Goal: Task Accomplishment & Management: Manage account settings

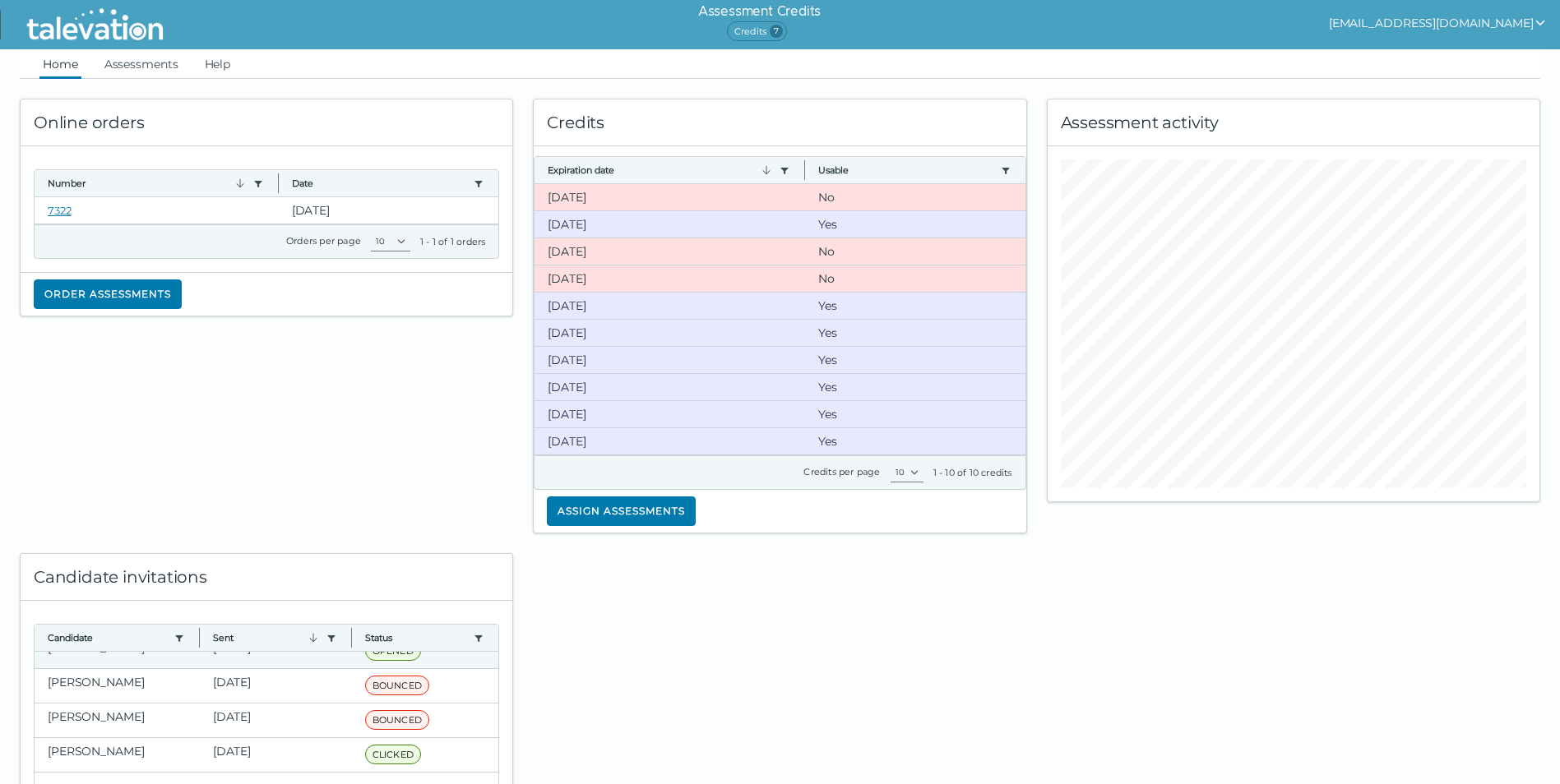
scroll to position [82, 0]
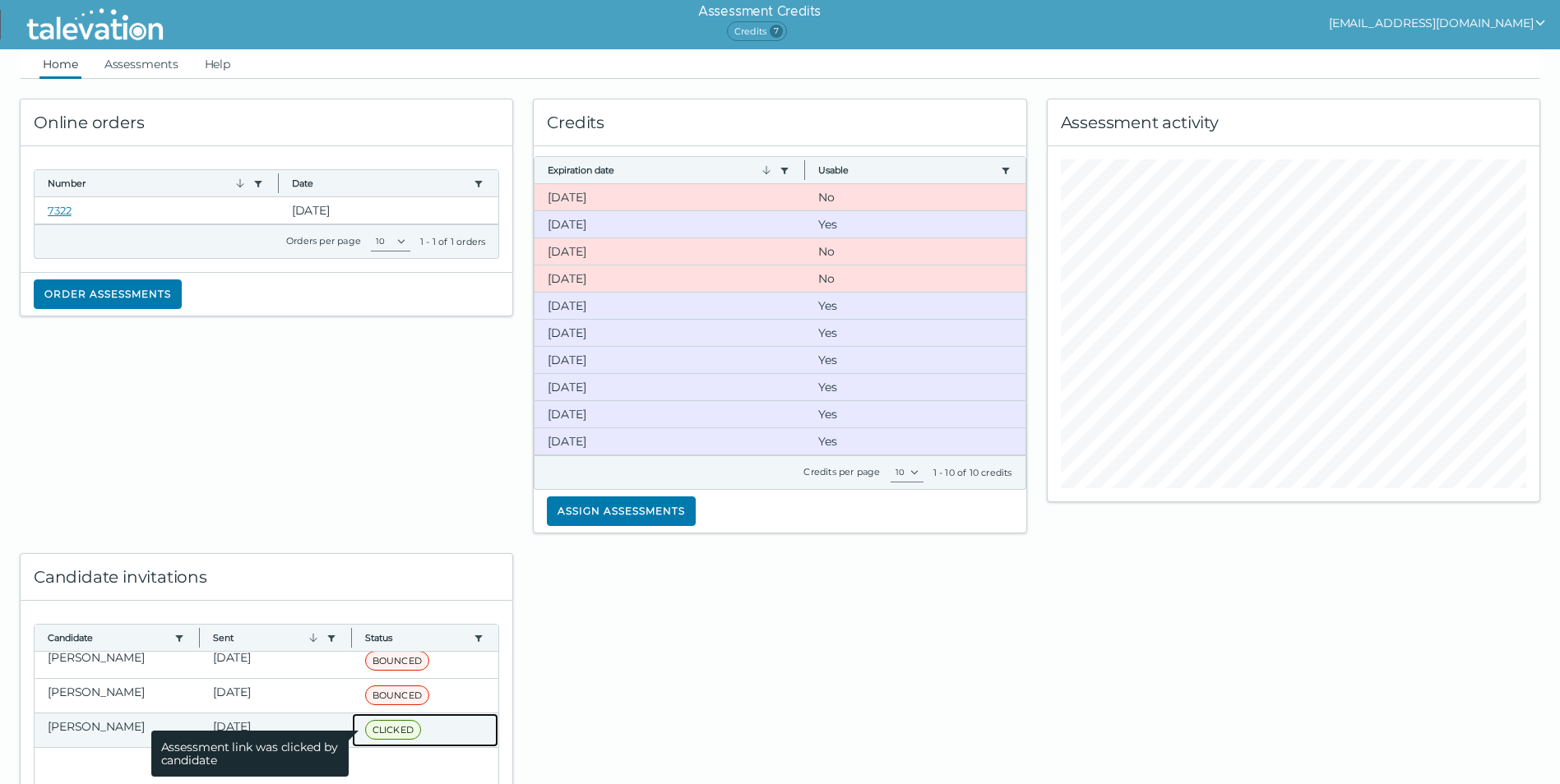
click at [385, 723] on span "CLICKED" at bounding box center [393, 730] width 56 height 20
click at [381, 724] on span "CLICKED" at bounding box center [393, 730] width 56 height 20
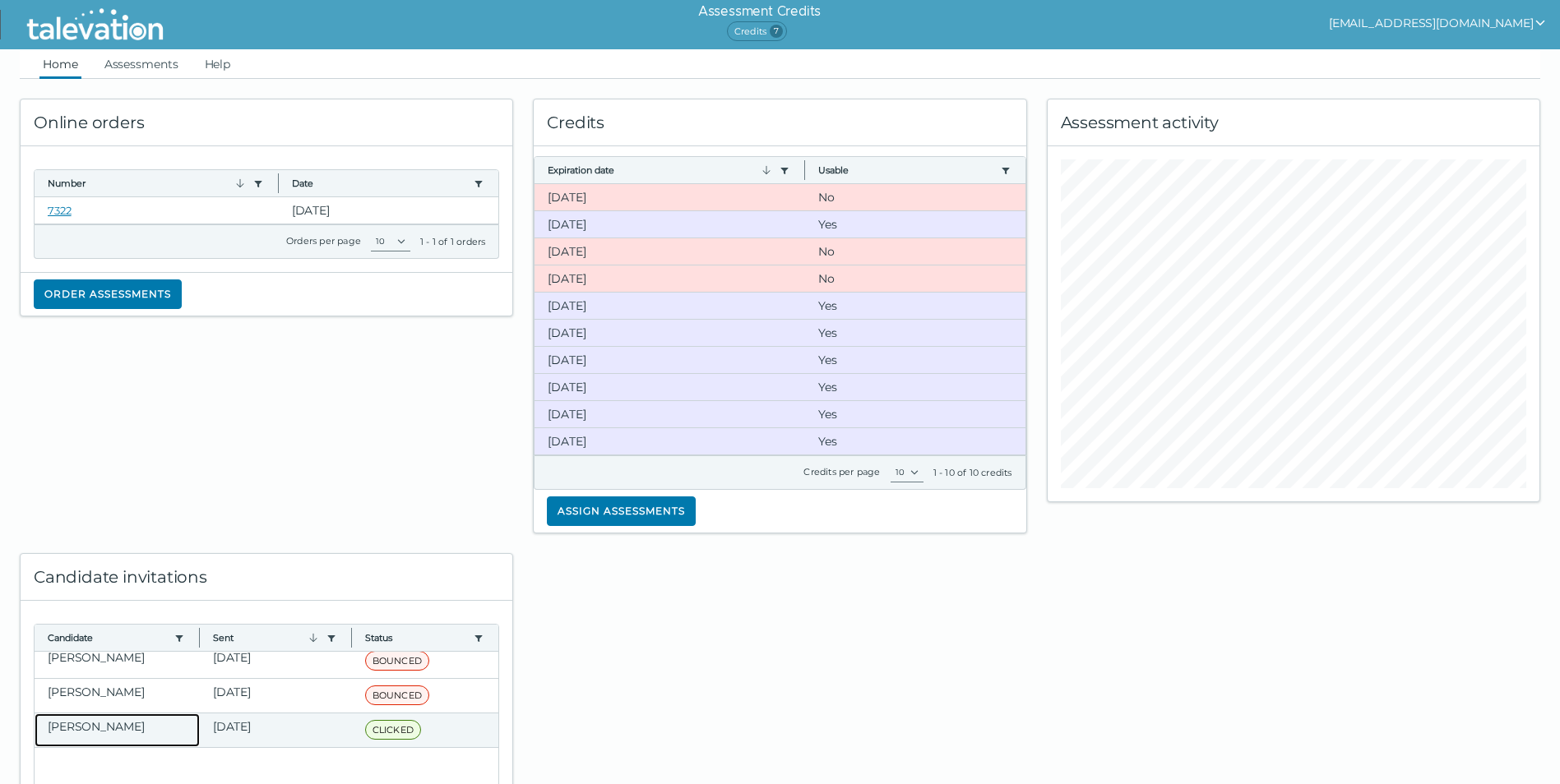
click at [110, 726] on clr-dg-cell "[PERSON_NAME]" at bounding box center [117, 730] width 165 height 34
drag, startPoint x: 110, startPoint y: 726, endPoint x: 249, endPoint y: 725, distance: 139.0
click at [249, 725] on clr-dg-cell "[DATE]" at bounding box center [276, 730] width 152 height 34
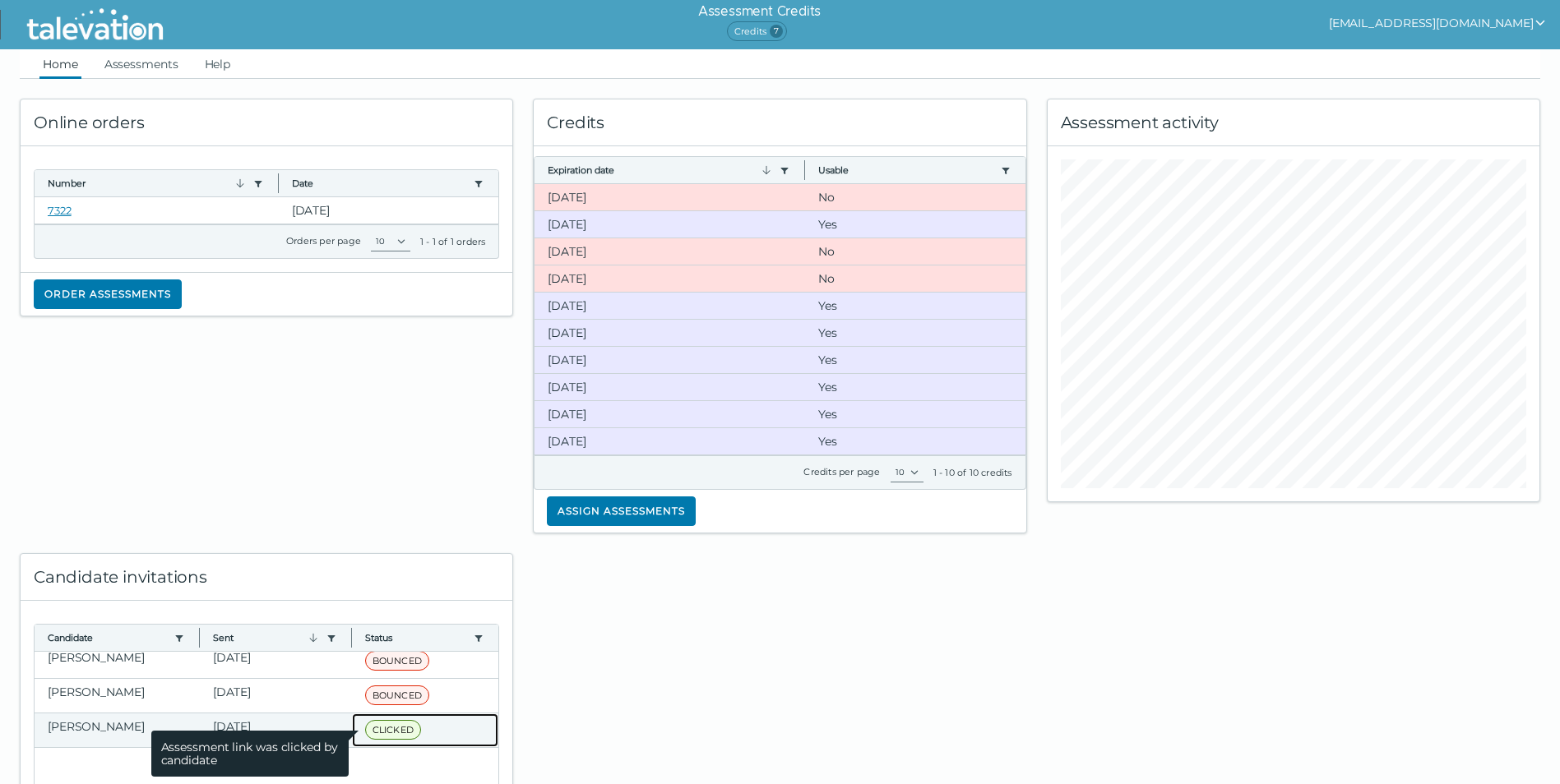
click at [368, 723] on span "CLICKED" at bounding box center [393, 730] width 56 height 20
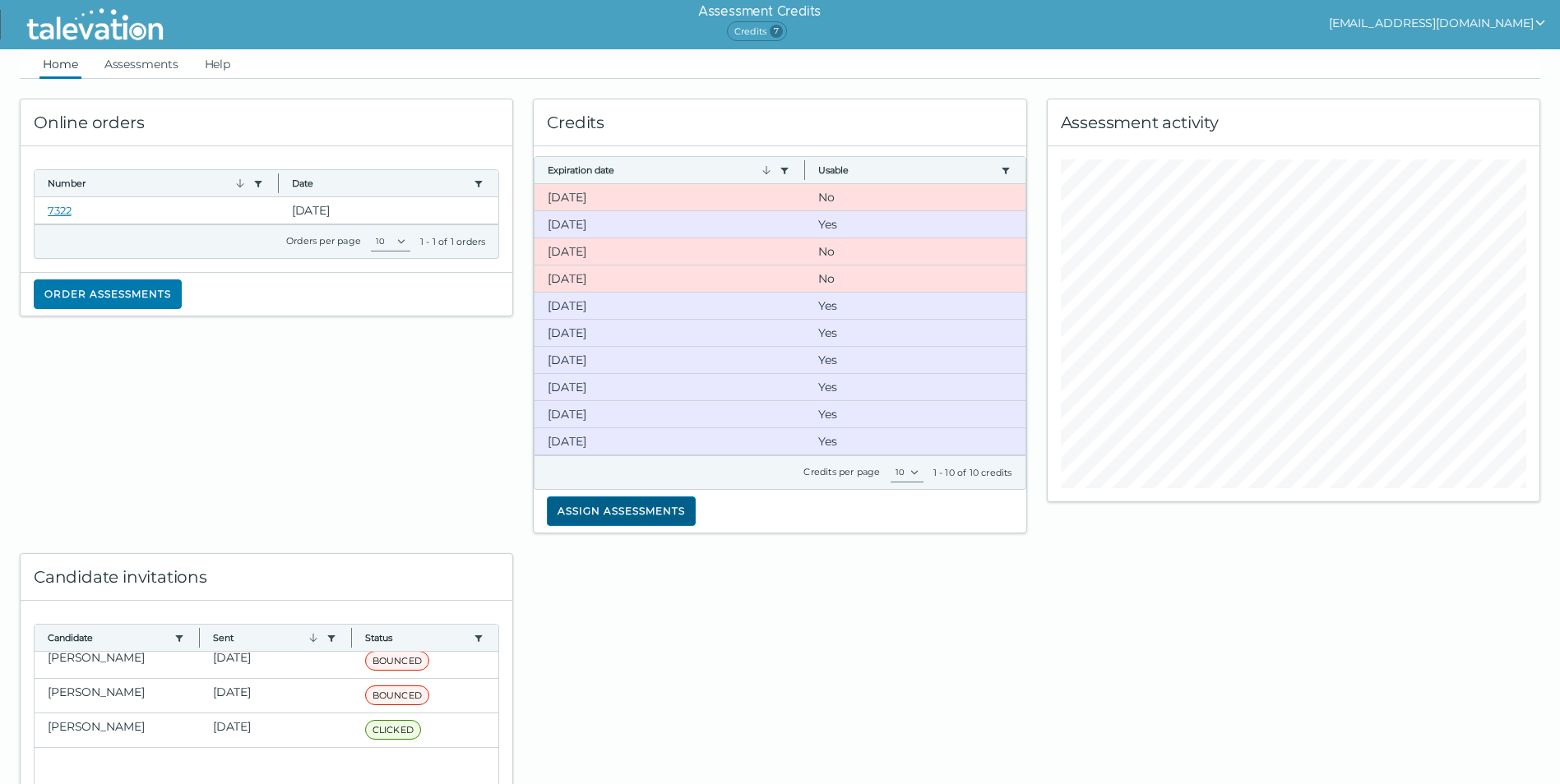
click at [635, 514] on button "Assign assessments" at bounding box center [621, 512] width 149 height 29
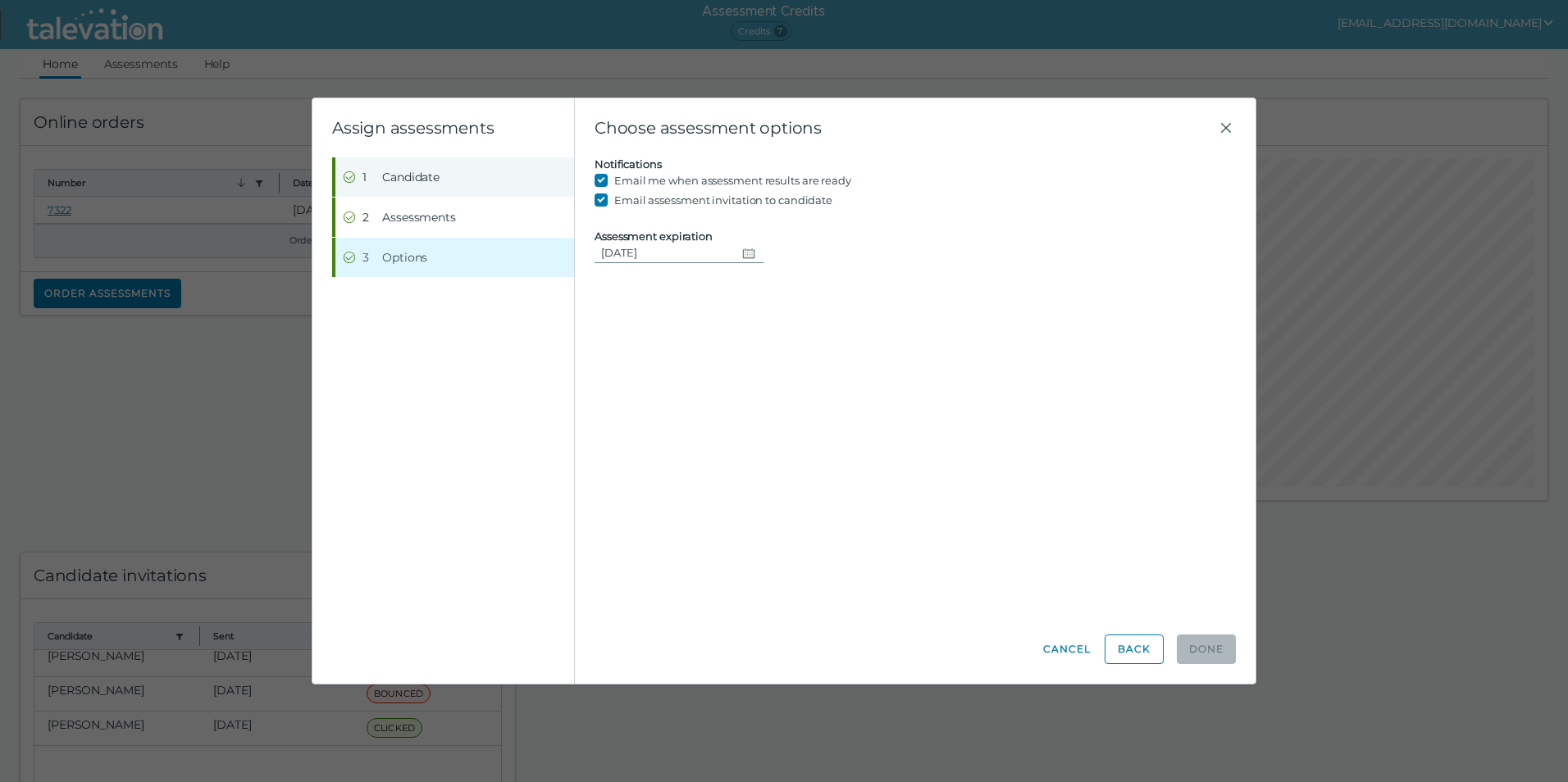
click at [394, 195] on button "Step 1 Candidate" at bounding box center [455, 177] width 239 height 39
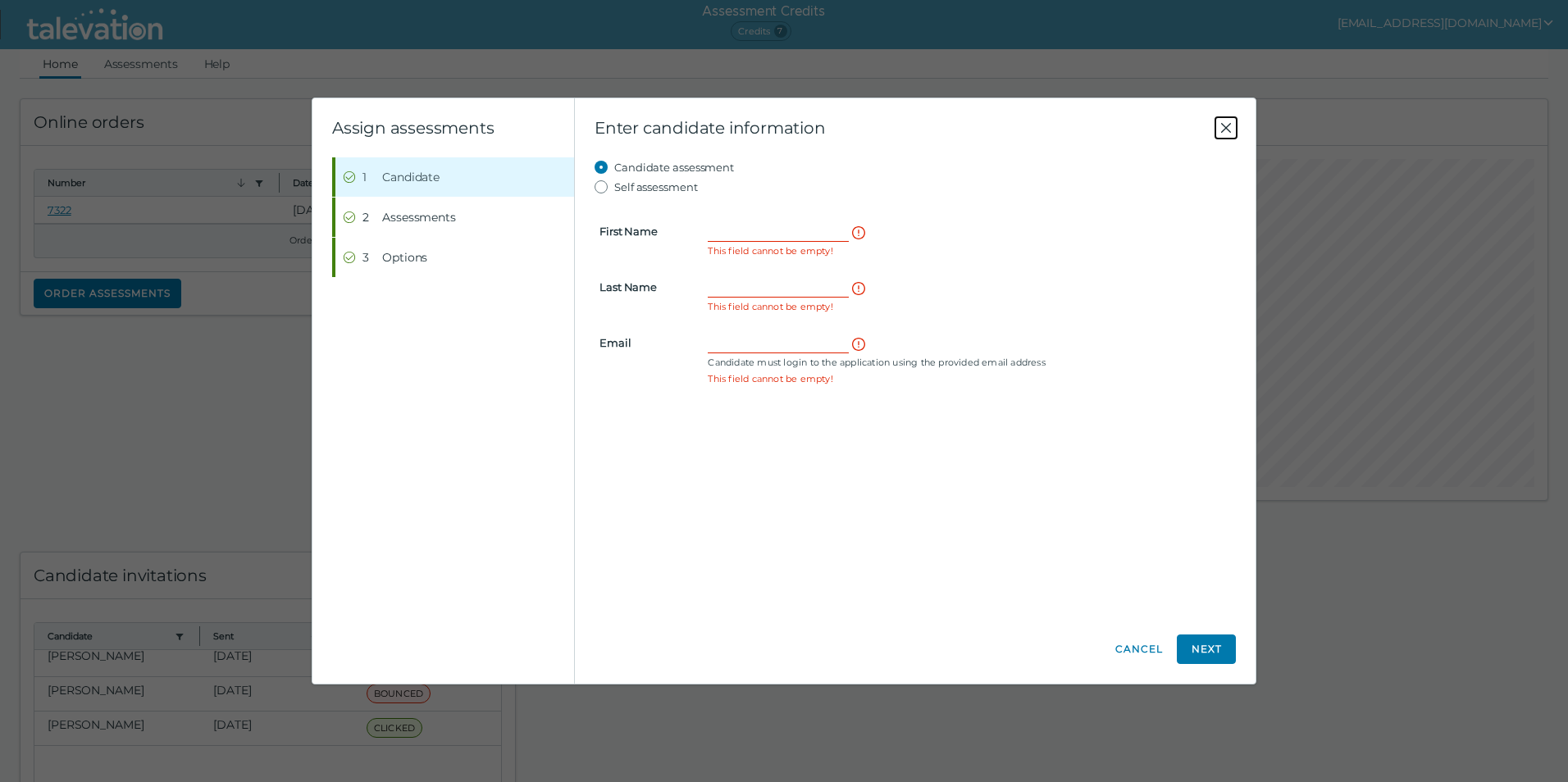
click at [1222, 129] on icon "Close" at bounding box center [1226, 129] width 20 height 20
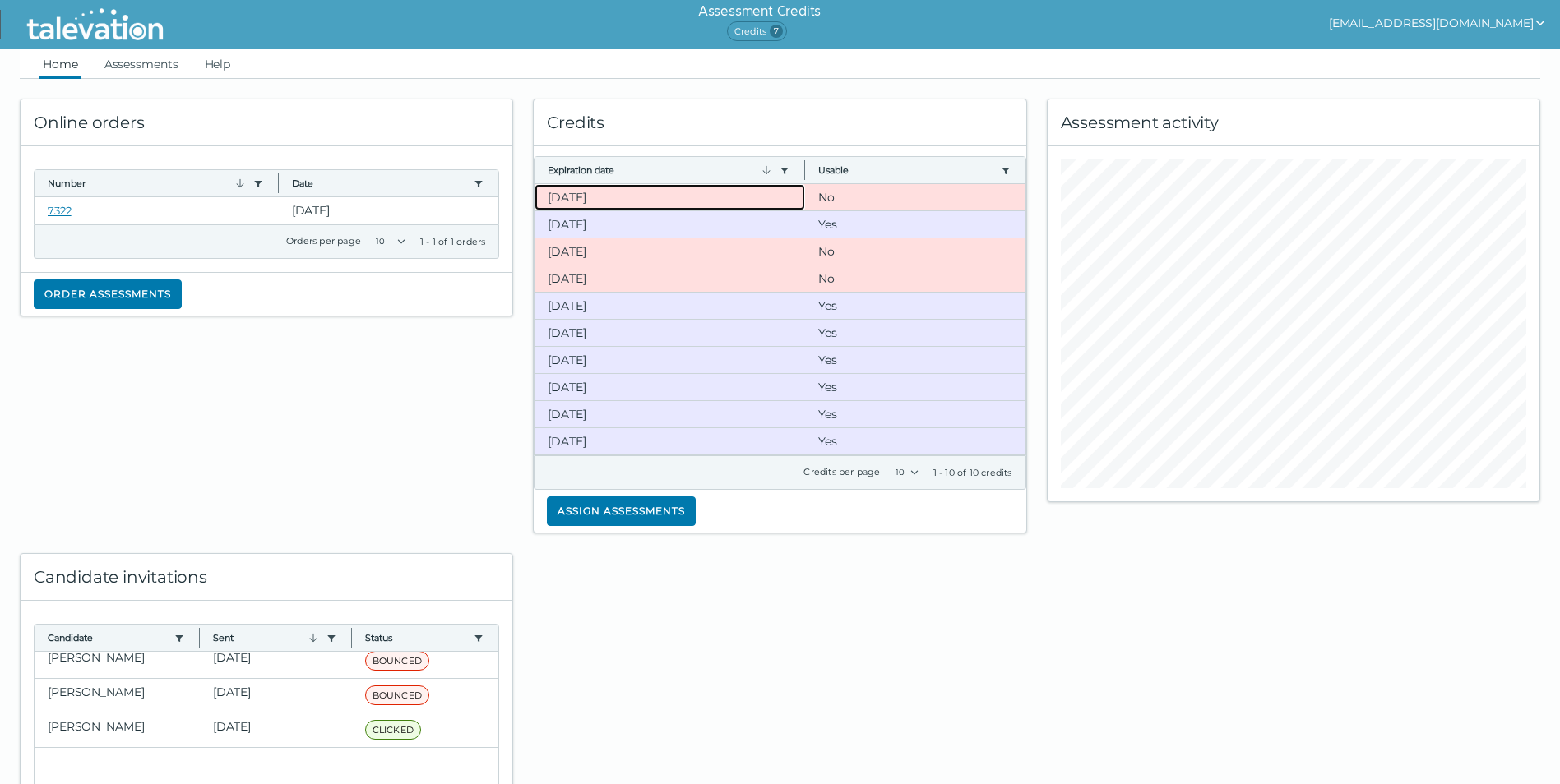
click at [637, 202] on clr-dg-cell "[DATE]" at bounding box center [670, 197] width 271 height 26
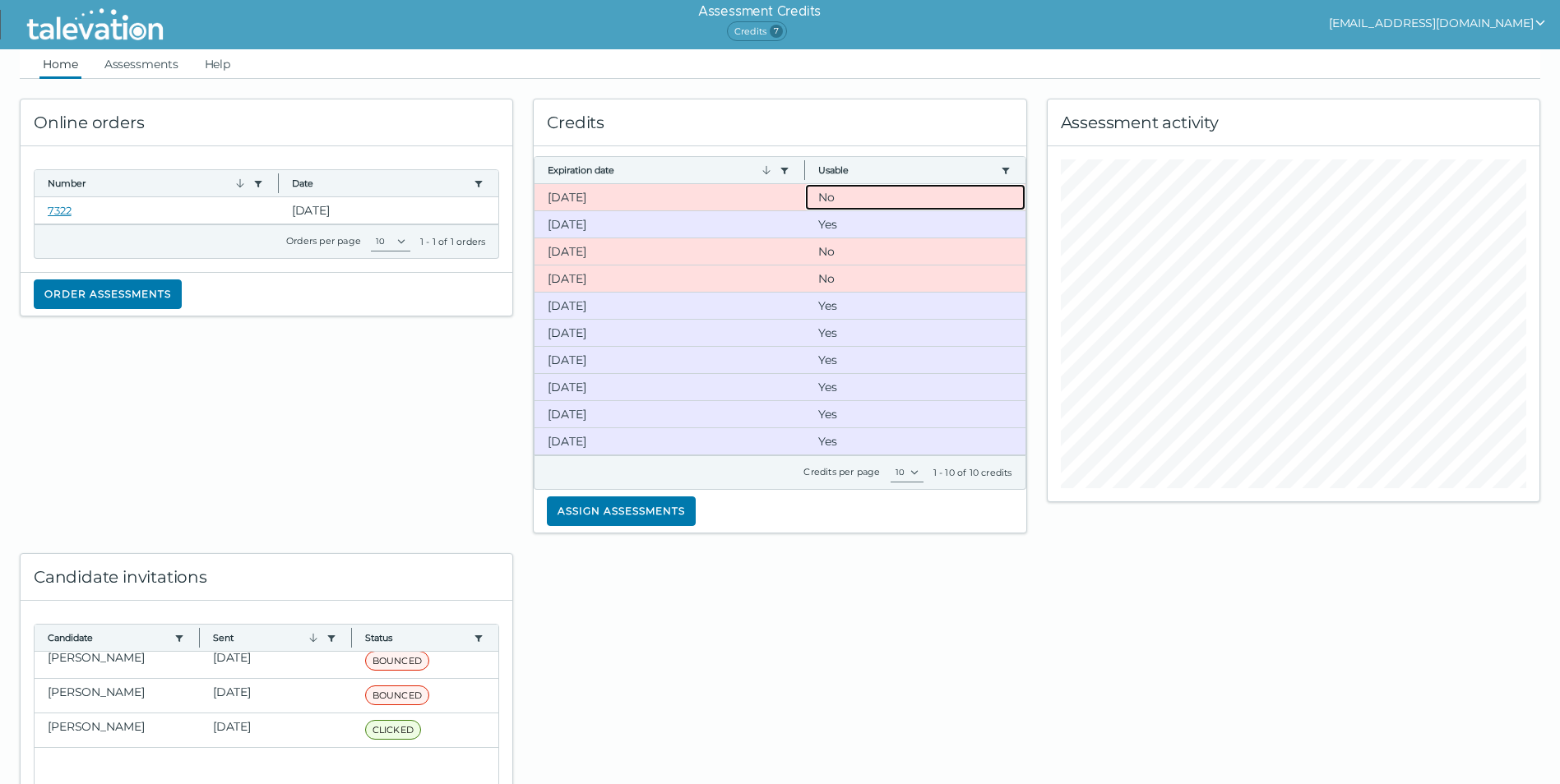
click at [833, 200] on clr-dg-cell "No" at bounding box center [915, 197] width 220 height 26
click at [833, 199] on clr-dg-cell "No" at bounding box center [915, 197] width 220 height 26
click at [934, 661] on div at bounding box center [779, 706] width 513 height 345
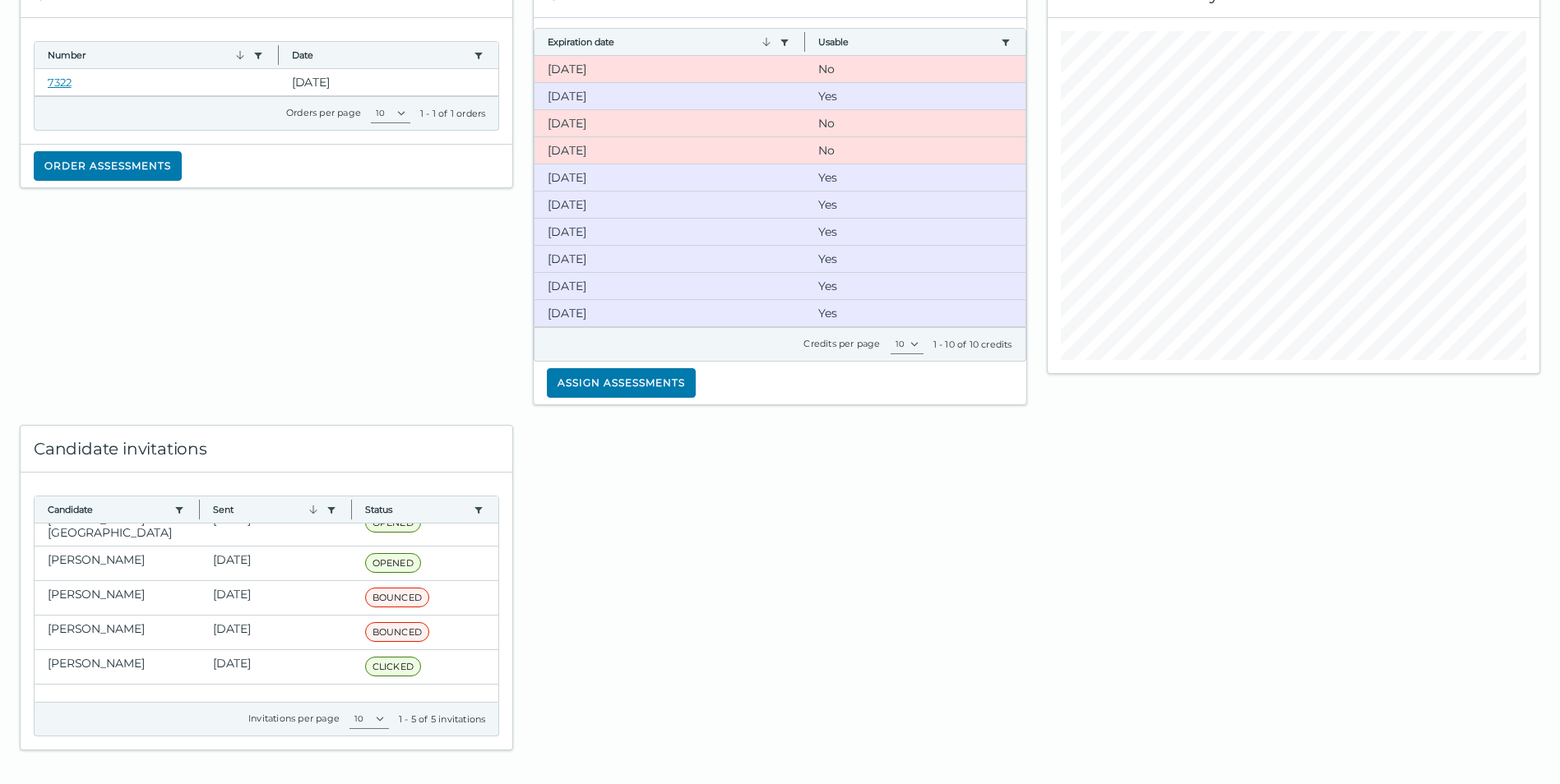
scroll to position [0, 0]
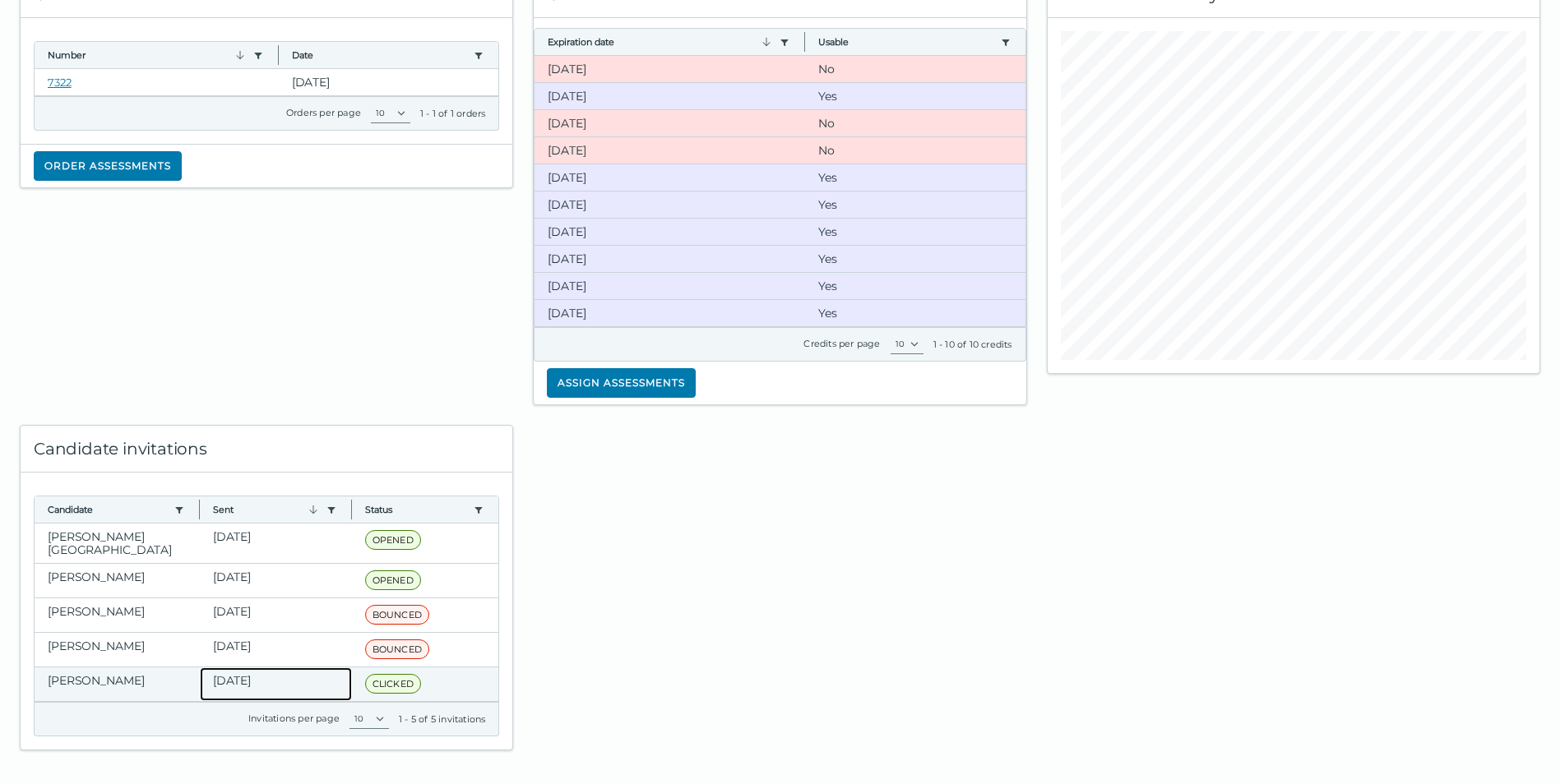
click at [225, 677] on clr-dg-cell "[DATE]" at bounding box center [276, 684] width 152 height 34
drag, startPoint x: 225, startPoint y: 677, endPoint x: 105, endPoint y: 678, distance: 120.0
click at [105, 678] on clr-dg-cell "[PERSON_NAME]" at bounding box center [117, 684] width 165 height 34
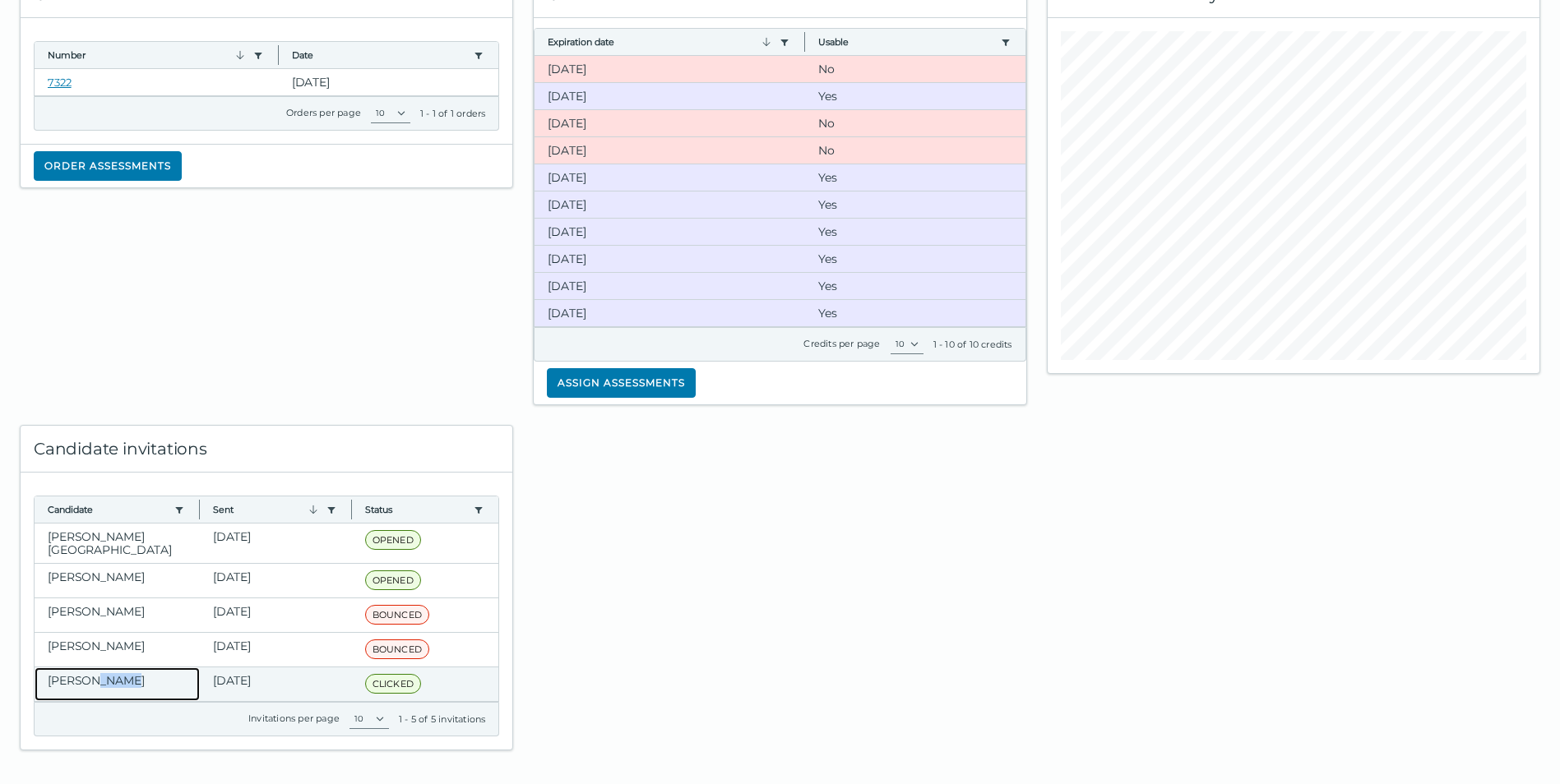
click at [105, 678] on clr-dg-cell "[PERSON_NAME]" at bounding box center [117, 684] width 165 height 34
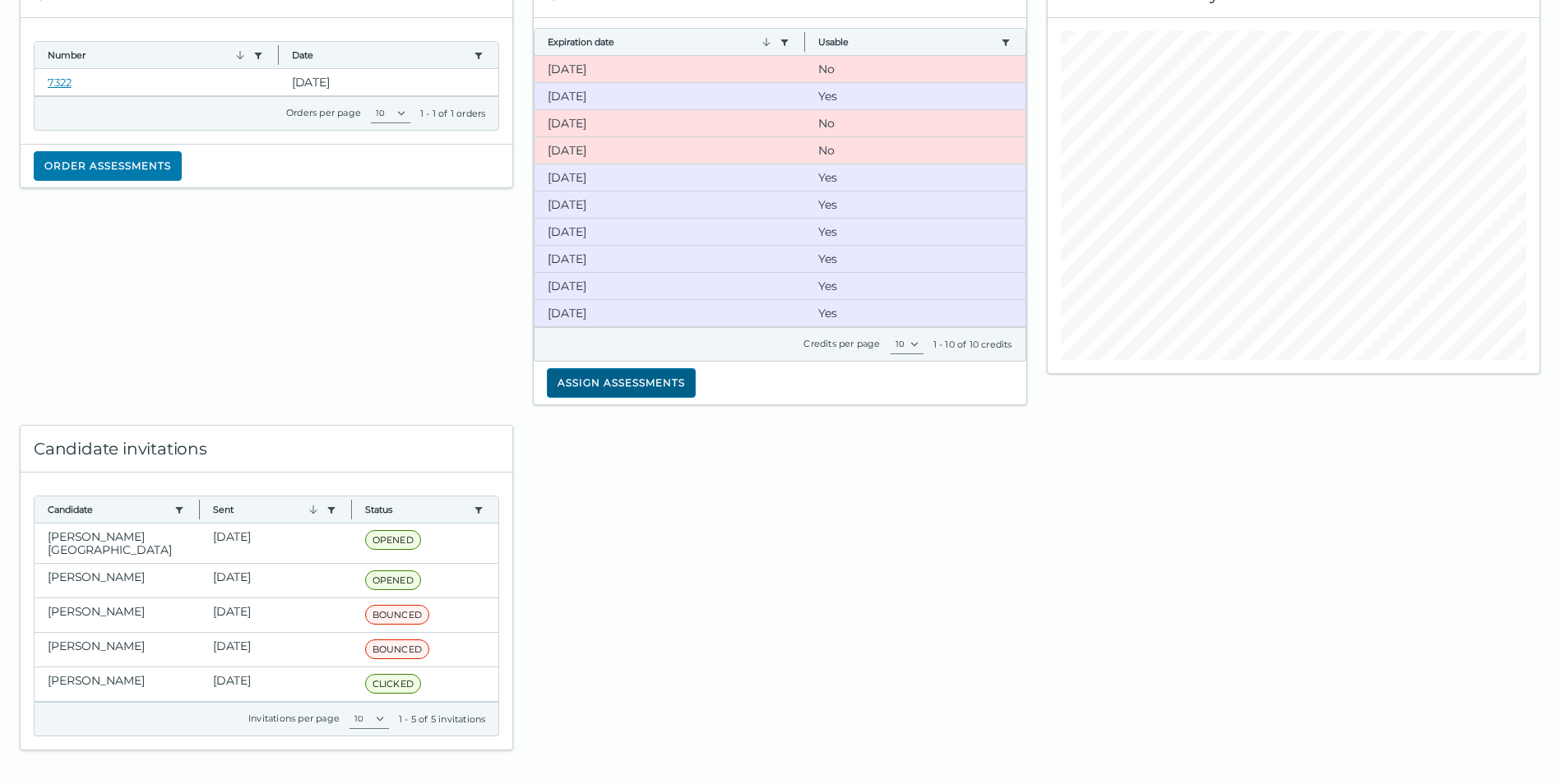
click at [594, 377] on button "Assign assessments" at bounding box center [621, 383] width 149 height 29
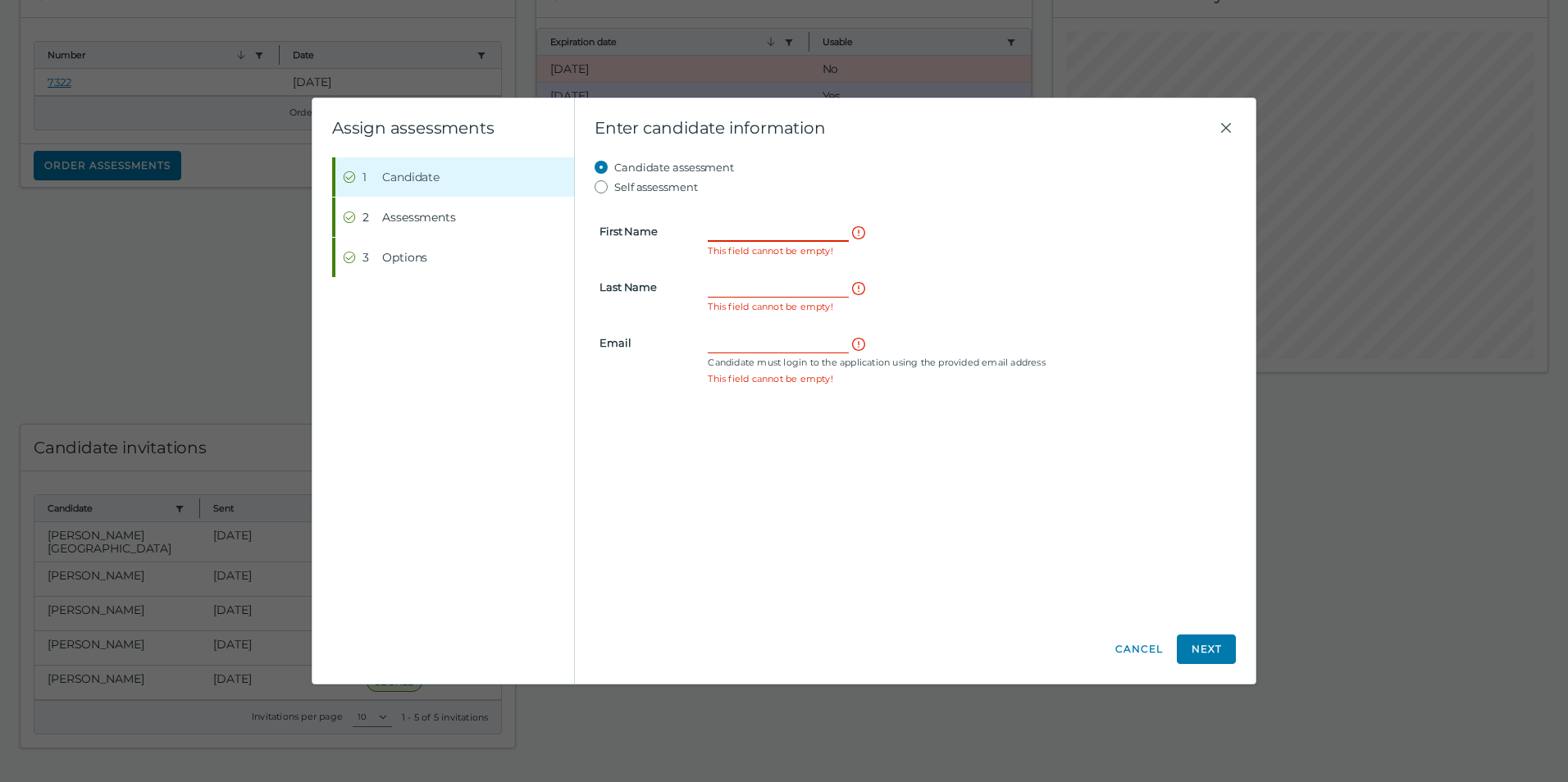
click at [758, 221] on input "First Name" at bounding box center [779, 232] width 141 height 20
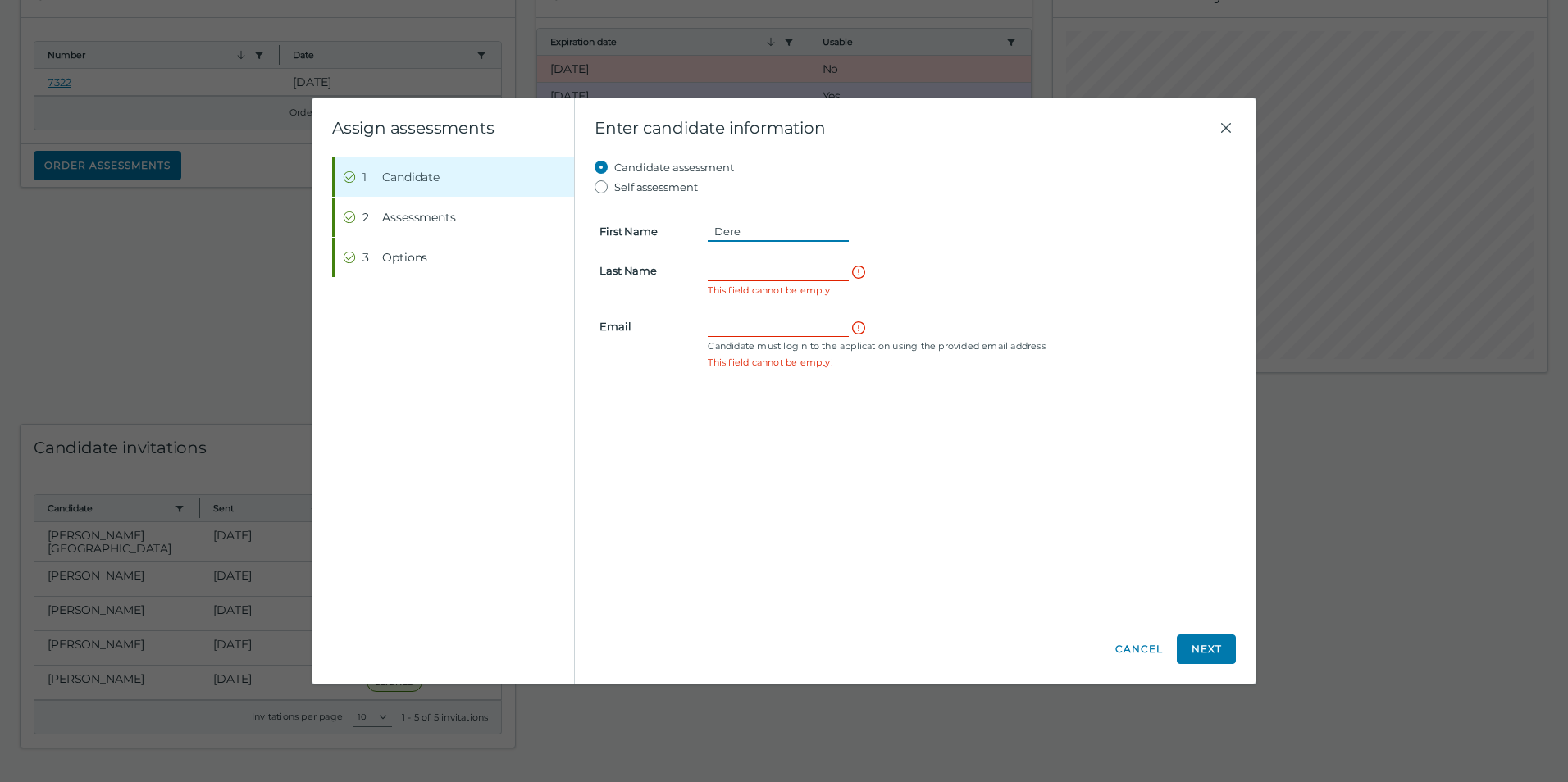
type input "[PERSON_NAME]"
type input "[EMAIL_ADDRESS][DOMAIN_NAME]"
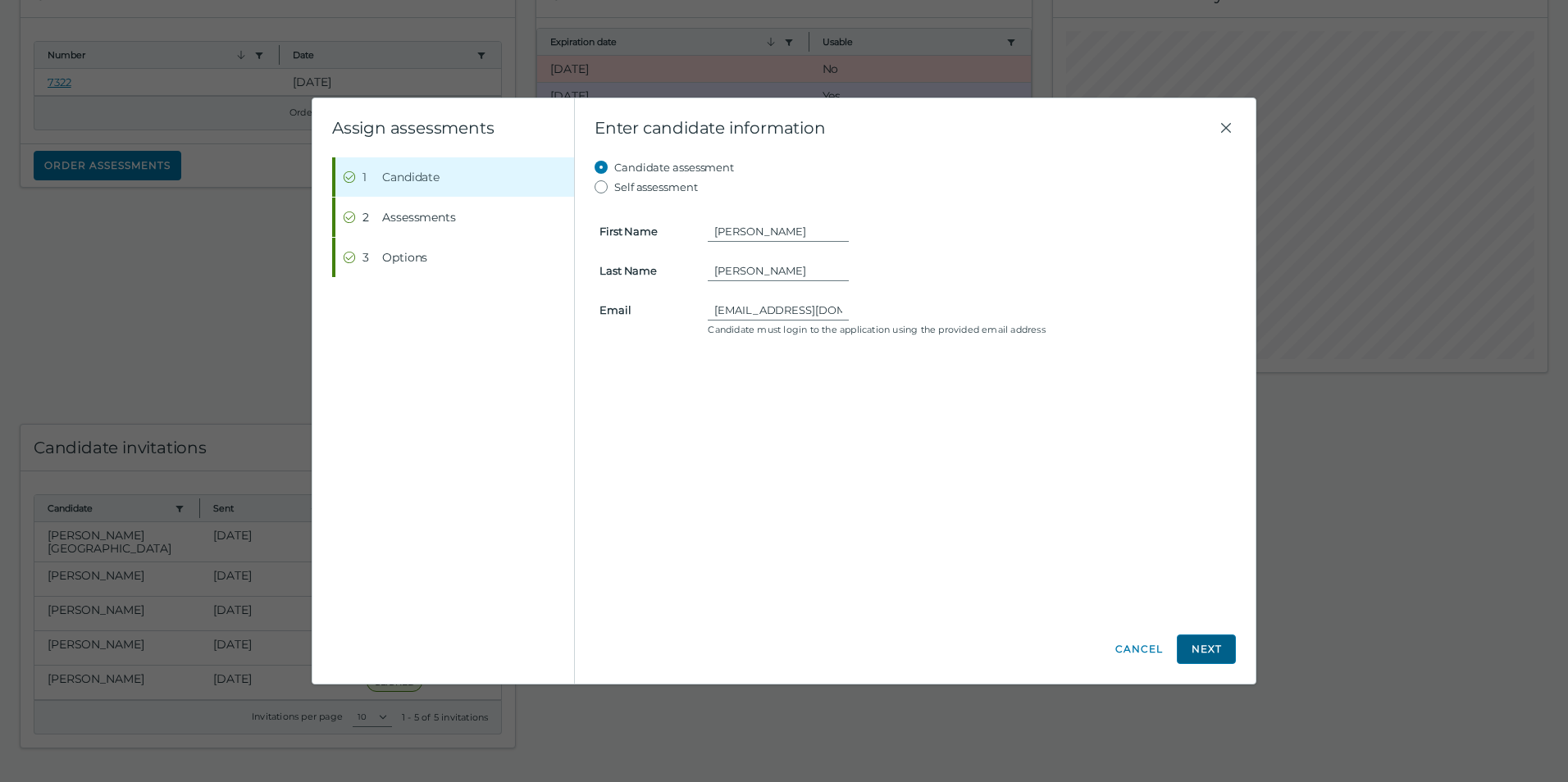
click at [1215, 648] on button "Next" at bounding box center [1206, 649] width 59 height 29
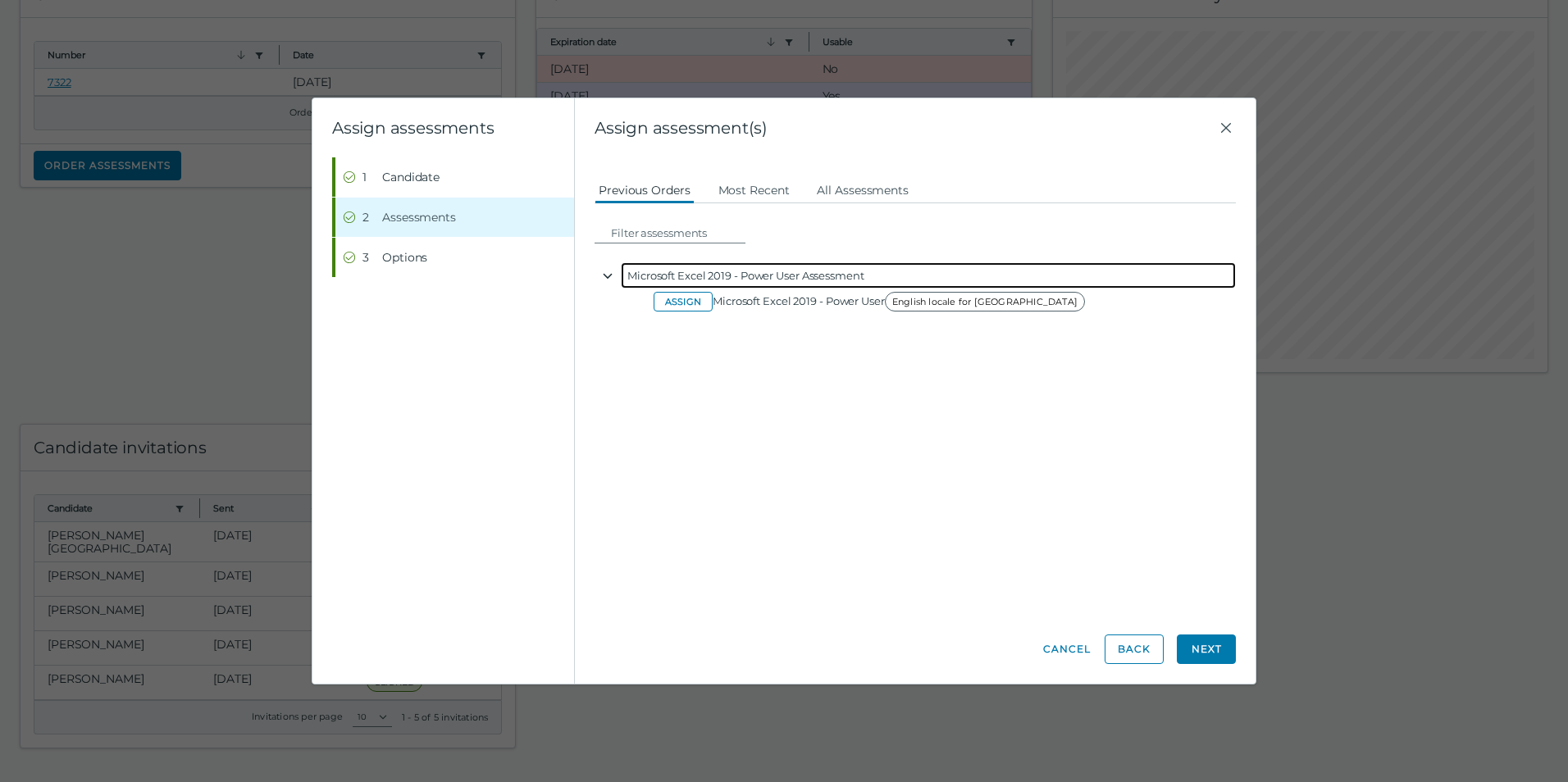
click at [612, 272] on icon "button" at bounding box center [608, 276] width 13 height 13
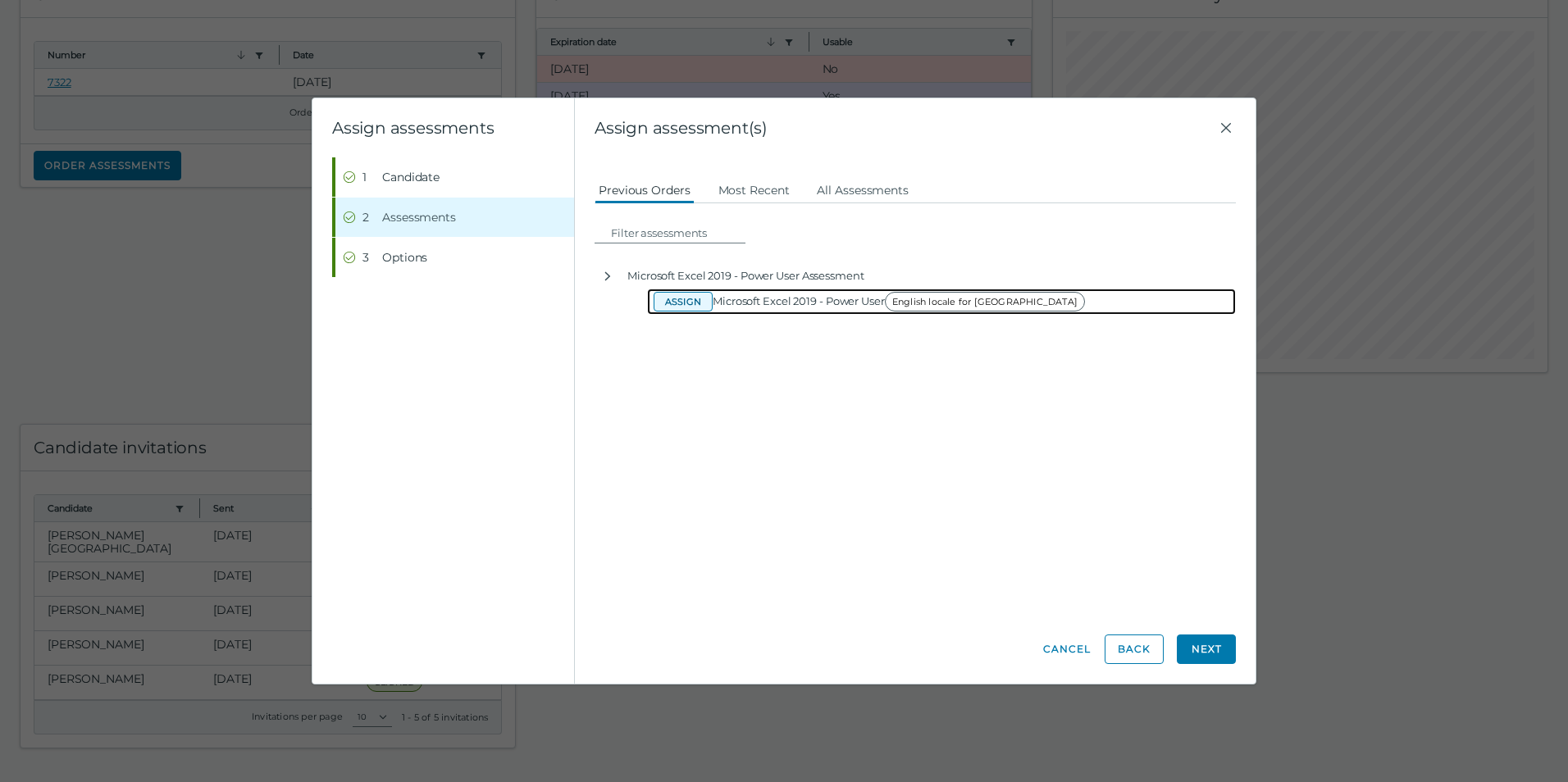
click at [676, 300] on button "Assign" at bounding box center [683, 302] width 59 height 20
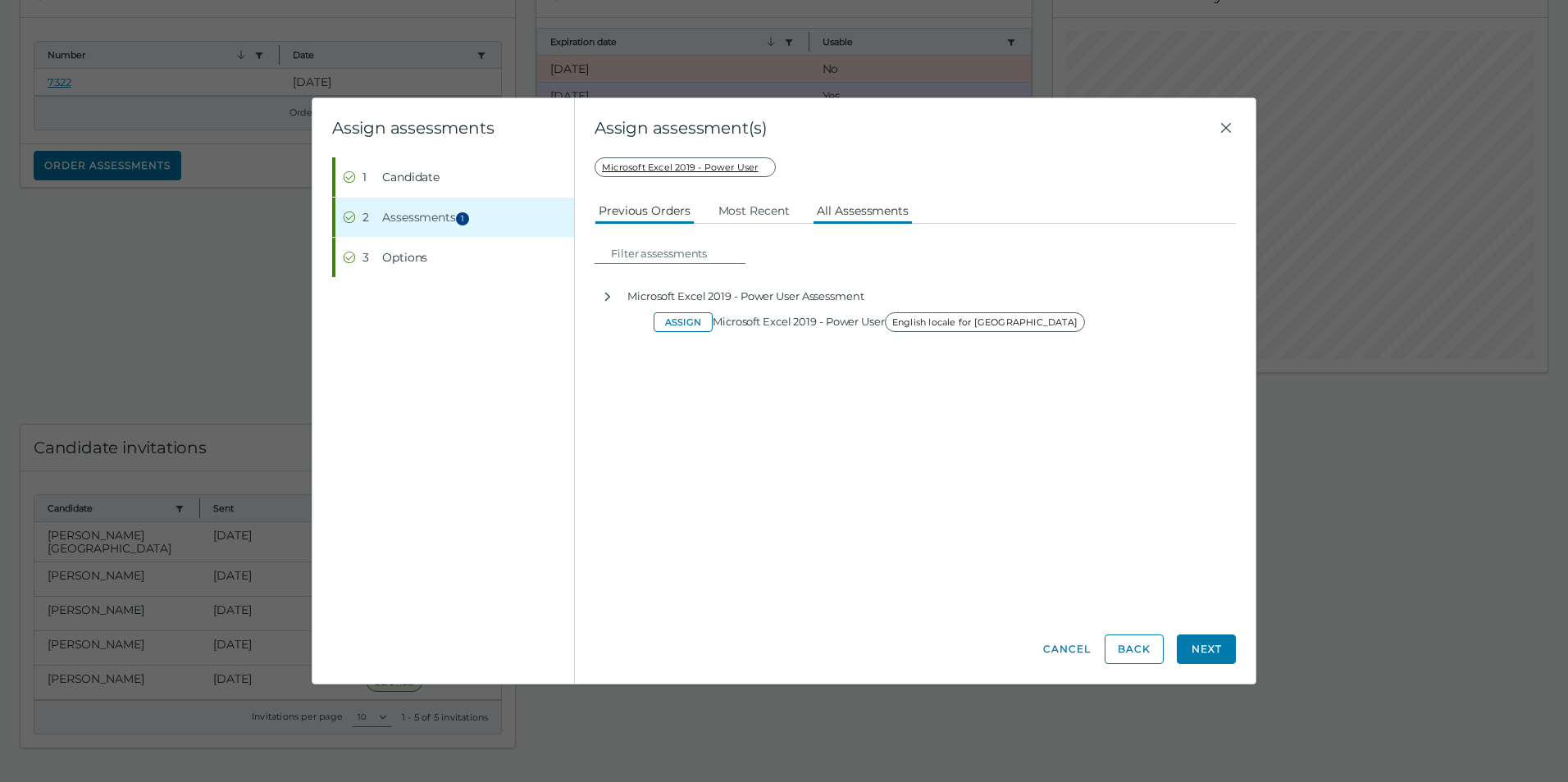
click at [898, 212] on button "All Assessments" at bounding box center [863, 210] width 100 height 29
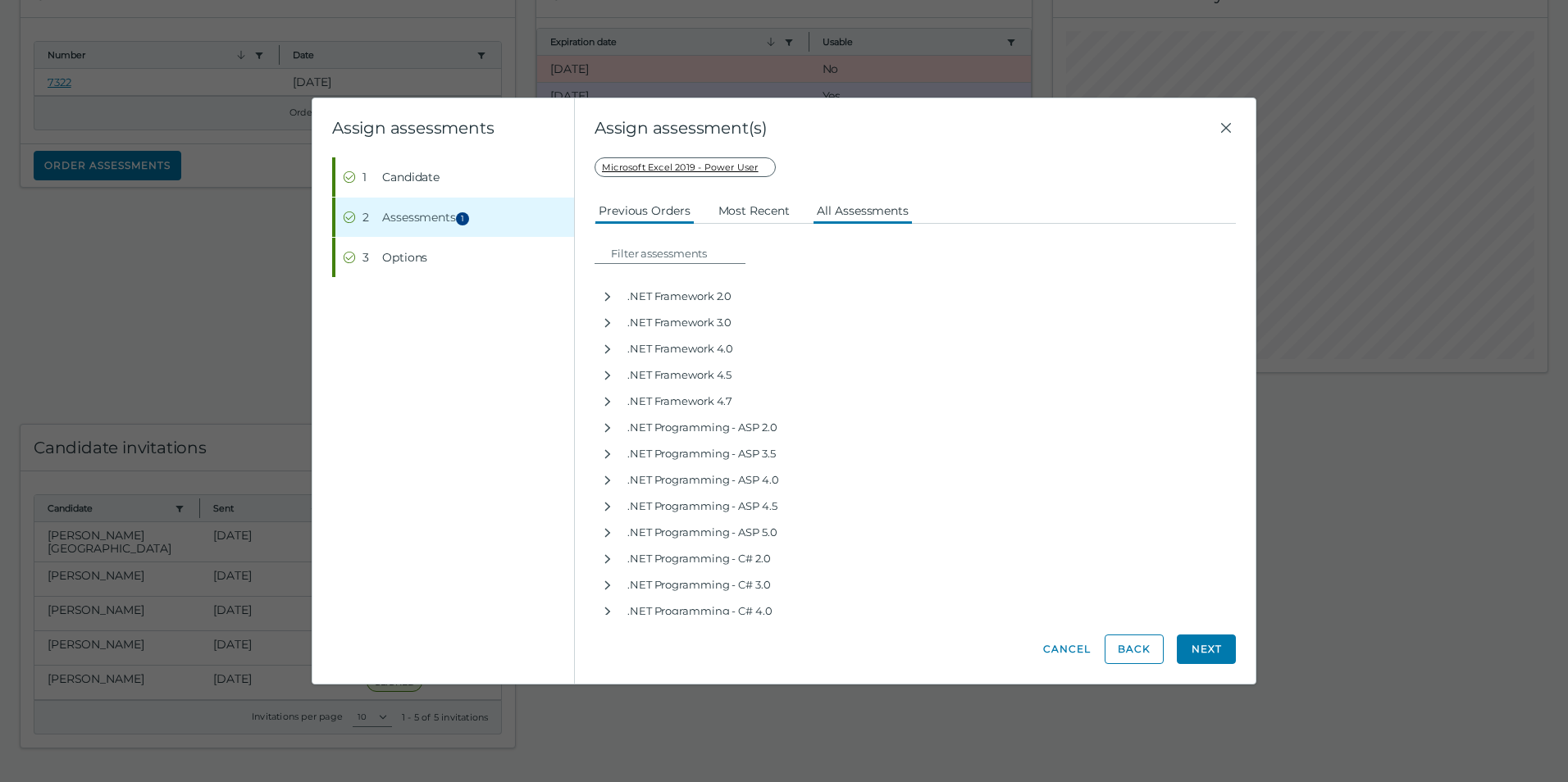
click at [757, 214] on button "Most Recent" at bounding box center [754, 210] width 79 height 29
click at [645, 215] on button "Previous Orders" at bounding box center [645, 210] width 100 height 29
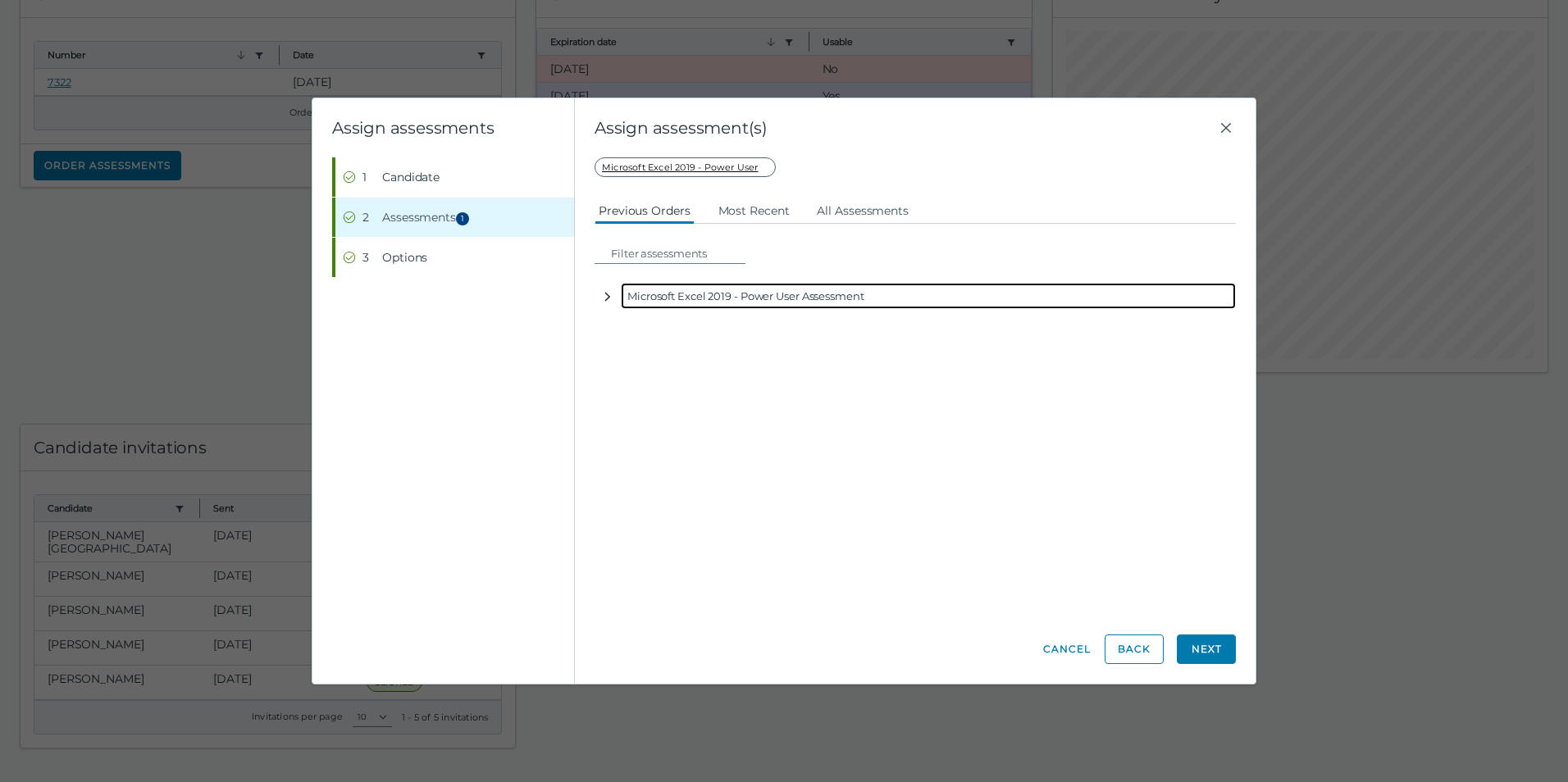
click at [612, 290] on button "button" at bounding box center [607, 295] width 26 height 26
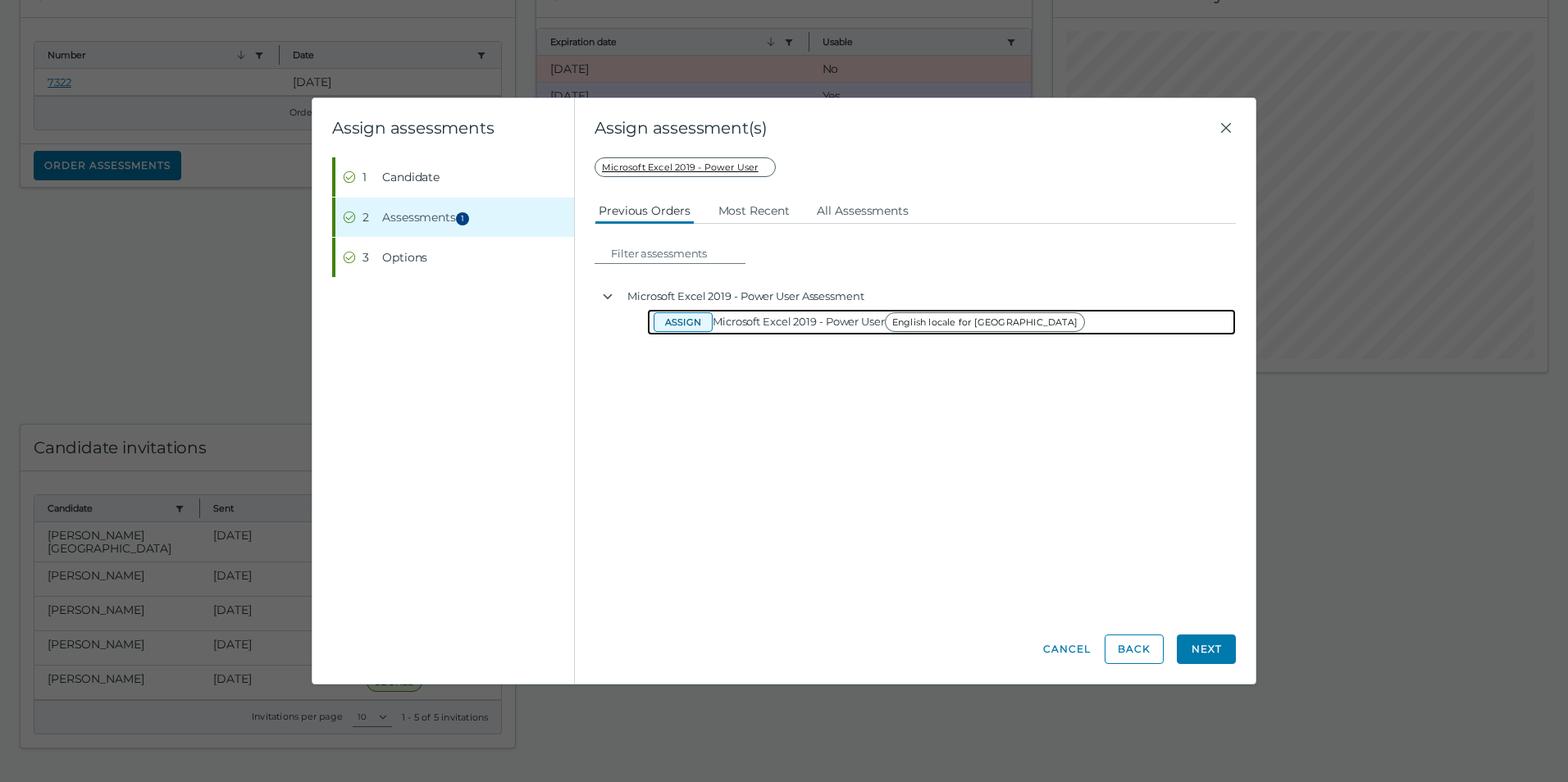
click at [680, 320] on button "Assign" at bounding box center [683, 323] width 59 height 20
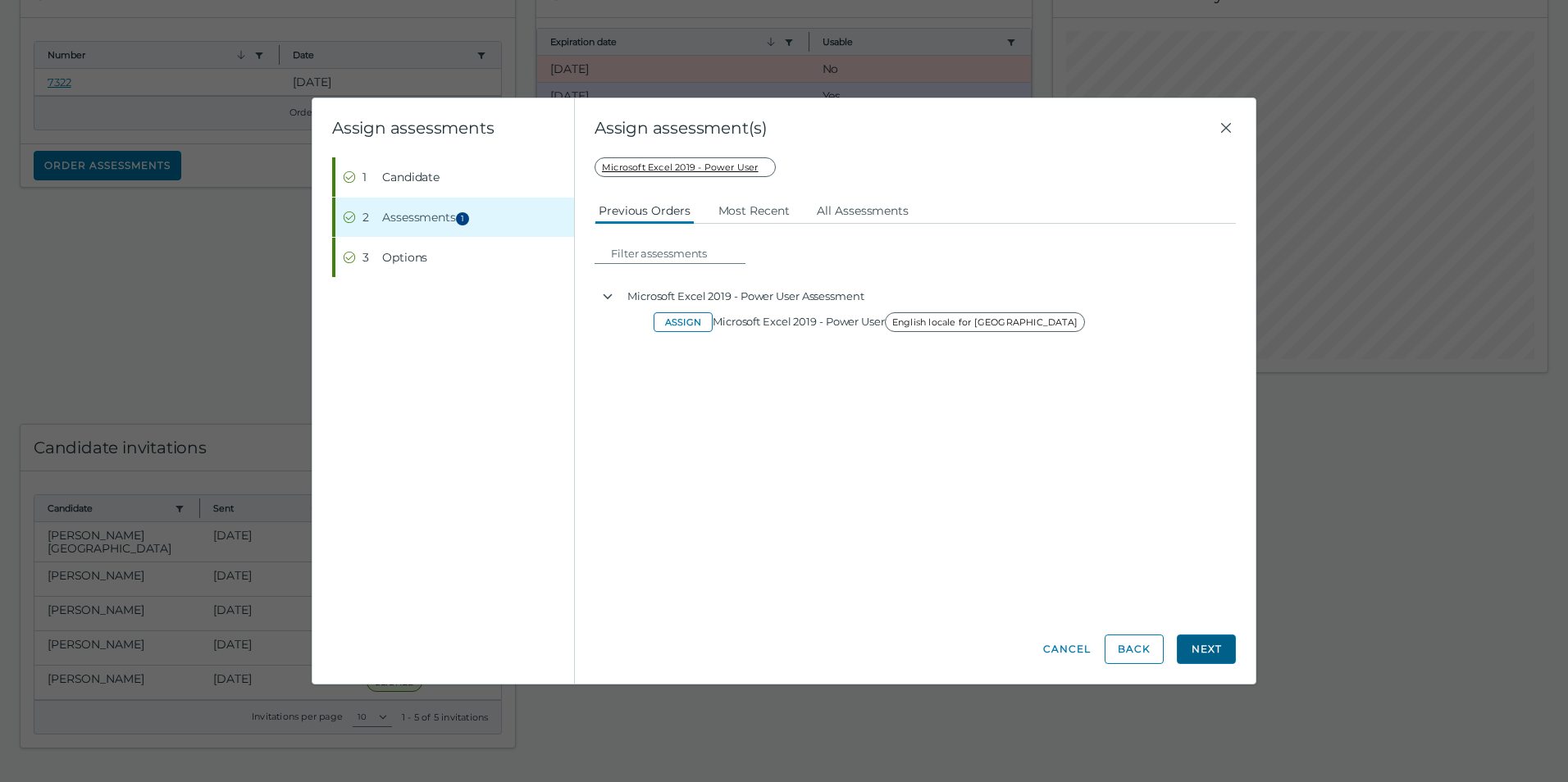
click at [1185, 646] on button "Next" at bounding box center [1206, 649] width 59 height 29
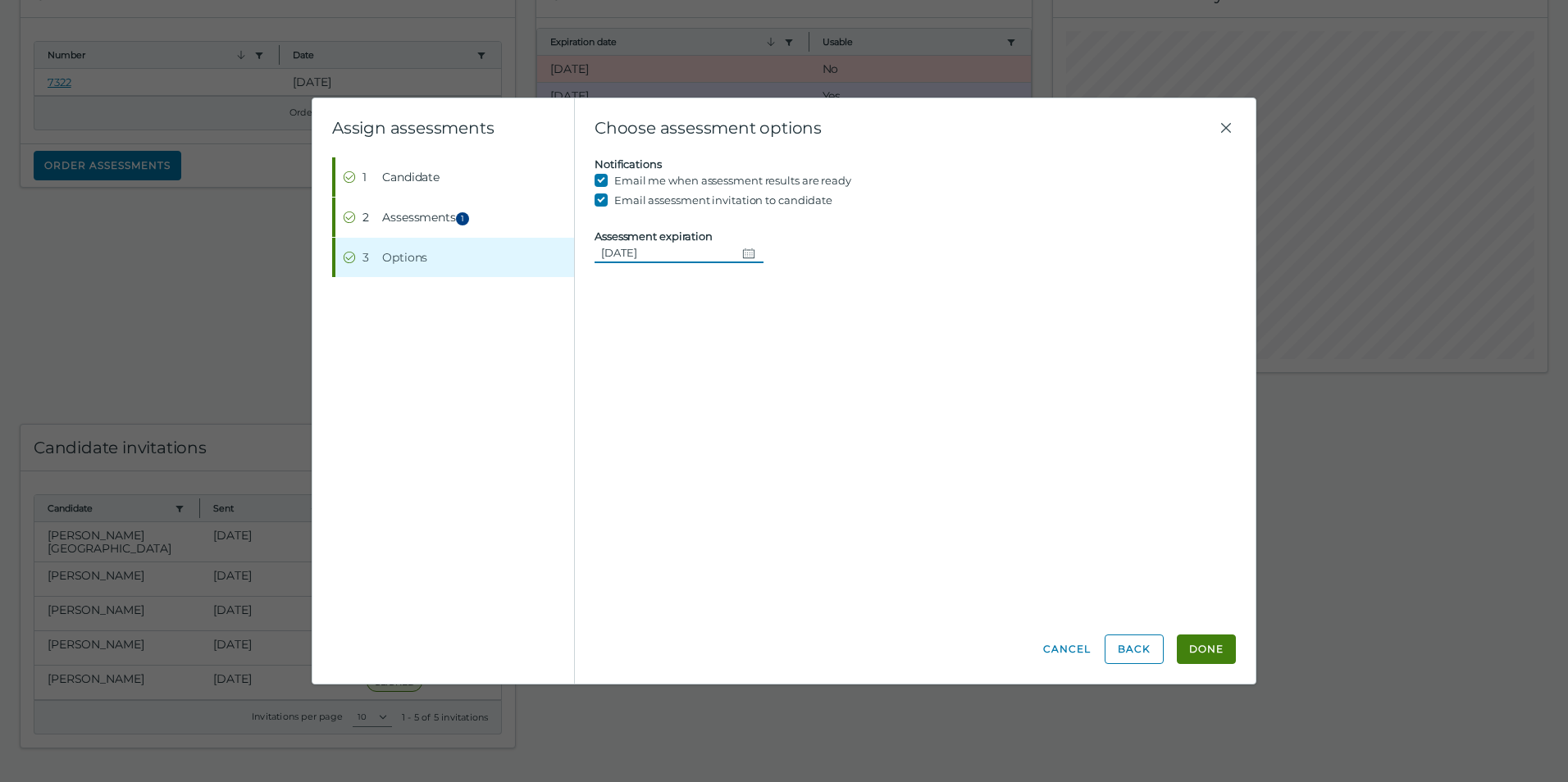
click at [743, 250] on icon "Change date, 08/20/2025" at bounding box center [748, 253] width 12 height 10
click at [741, 458] on button "21" at bounding box center [741, 453] width 29 height 29
type input "[DATE]"
click at [1207, 651] on button "Done" at bounding box center [1206, 649] width 59 height 29
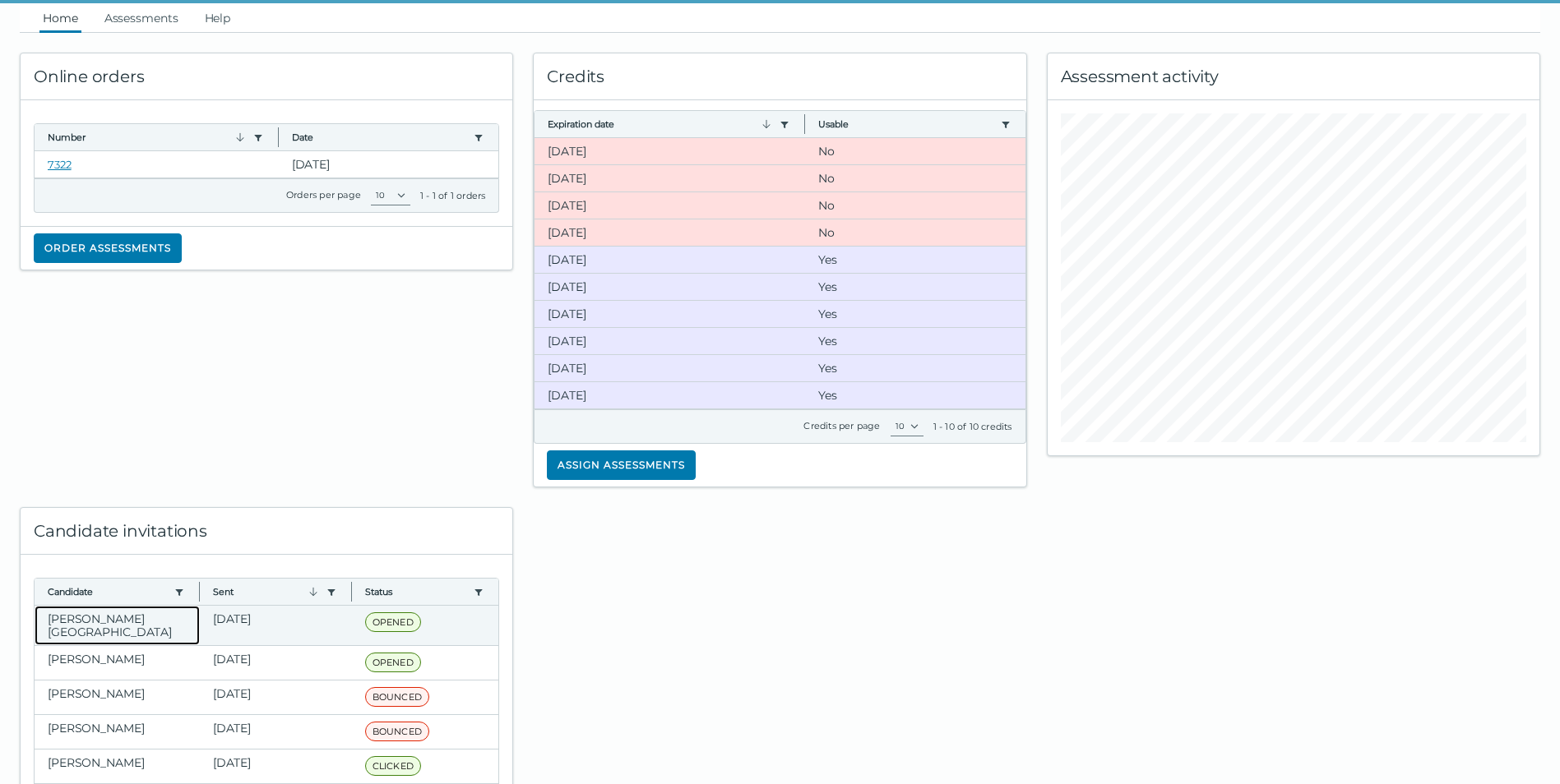
click at [85, 611] on clr-dg-cell "[PERSON_NAME][GEOGRAPHIC_DATA]" at bounding box center [117, 625] width 165 height 39
click at [227, 620] on clr-dg-cell "[DATE]" at bounding box center [276, 625] width 152 height 39
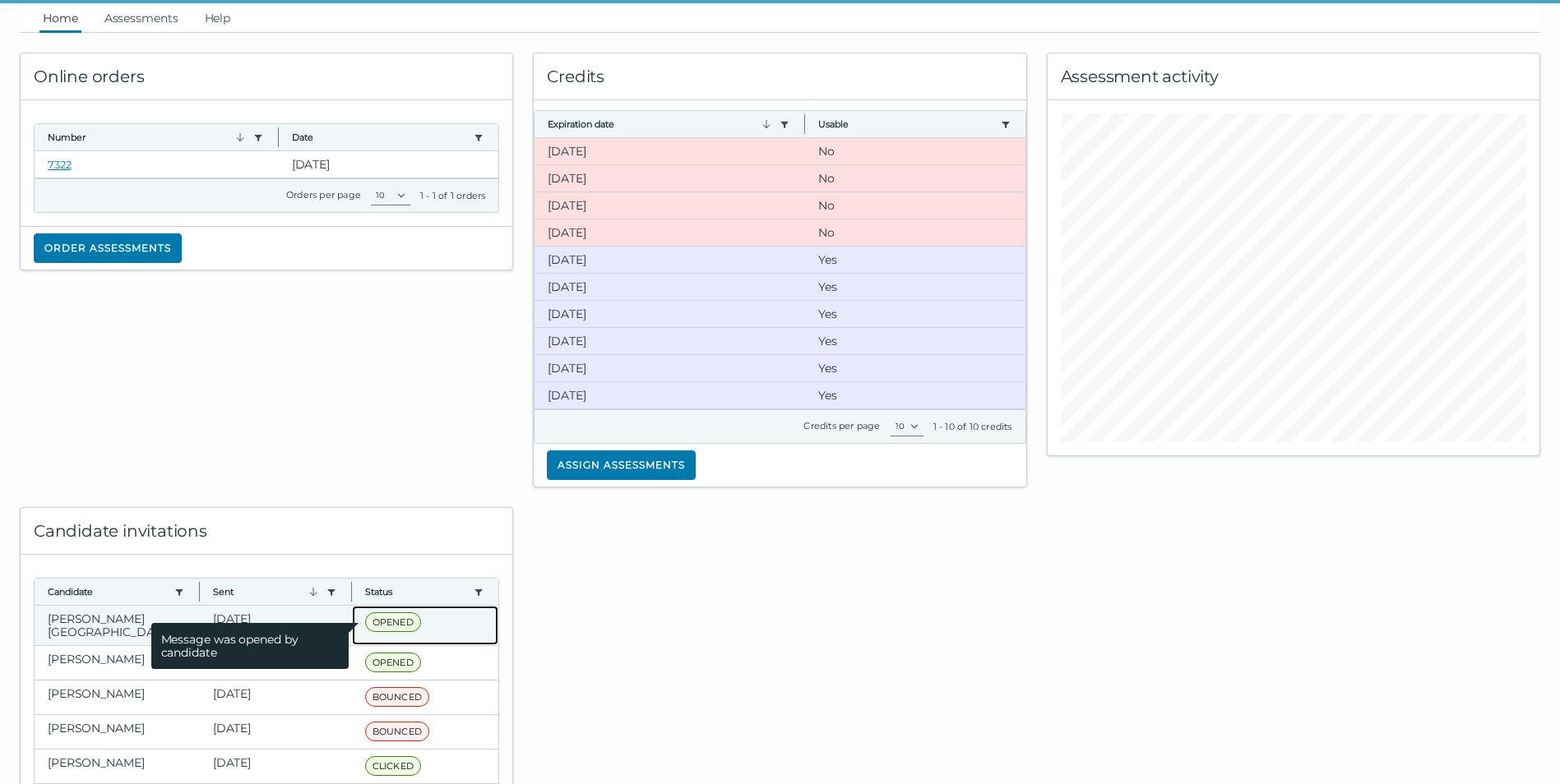
click at [408, 628] on span "OPENED" at bounding box center [393, 622] width 56 height 20
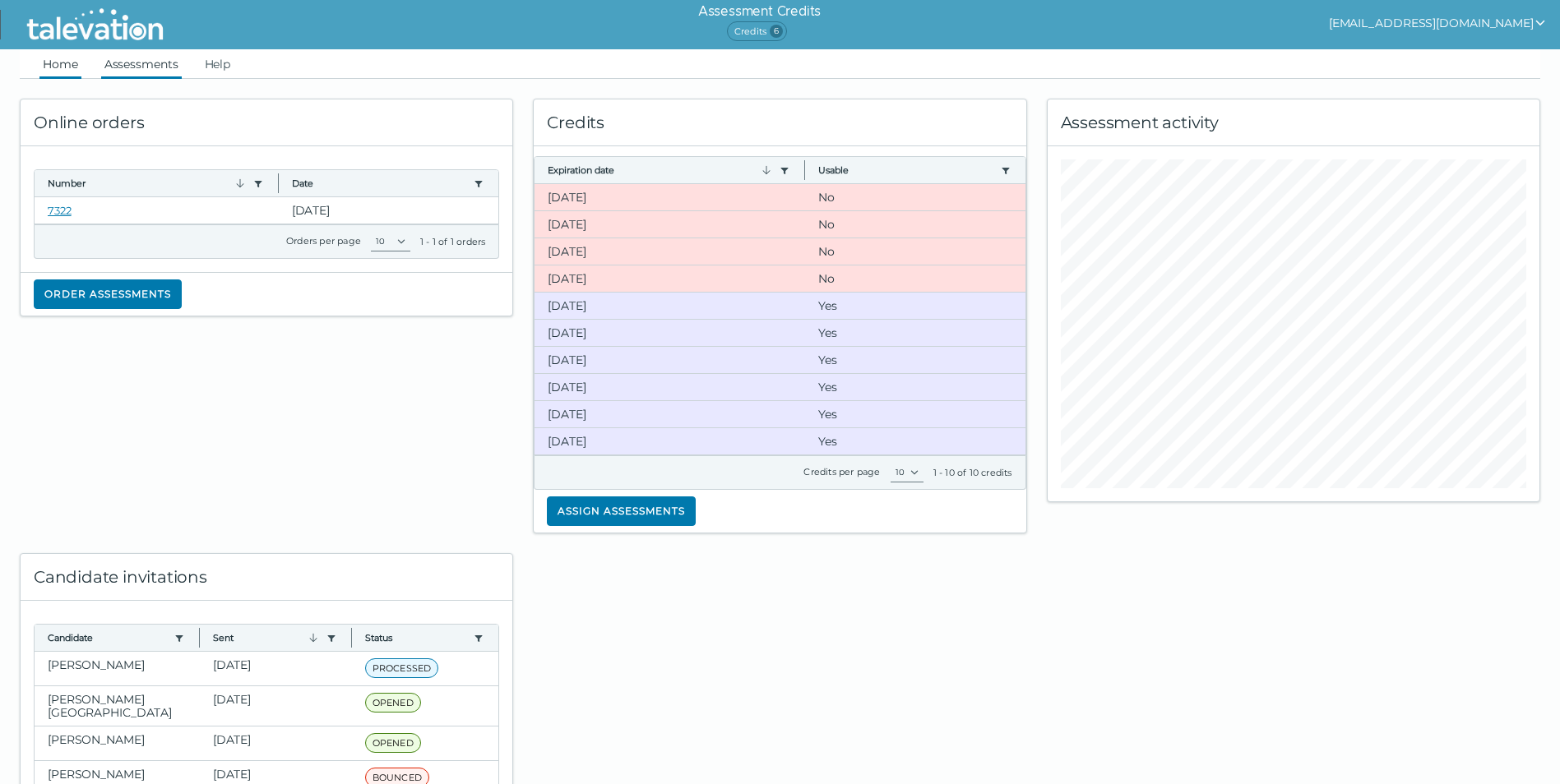
click at [168, 61] on link "Assessments" at bounding box center [142, 64] width 80 height 29
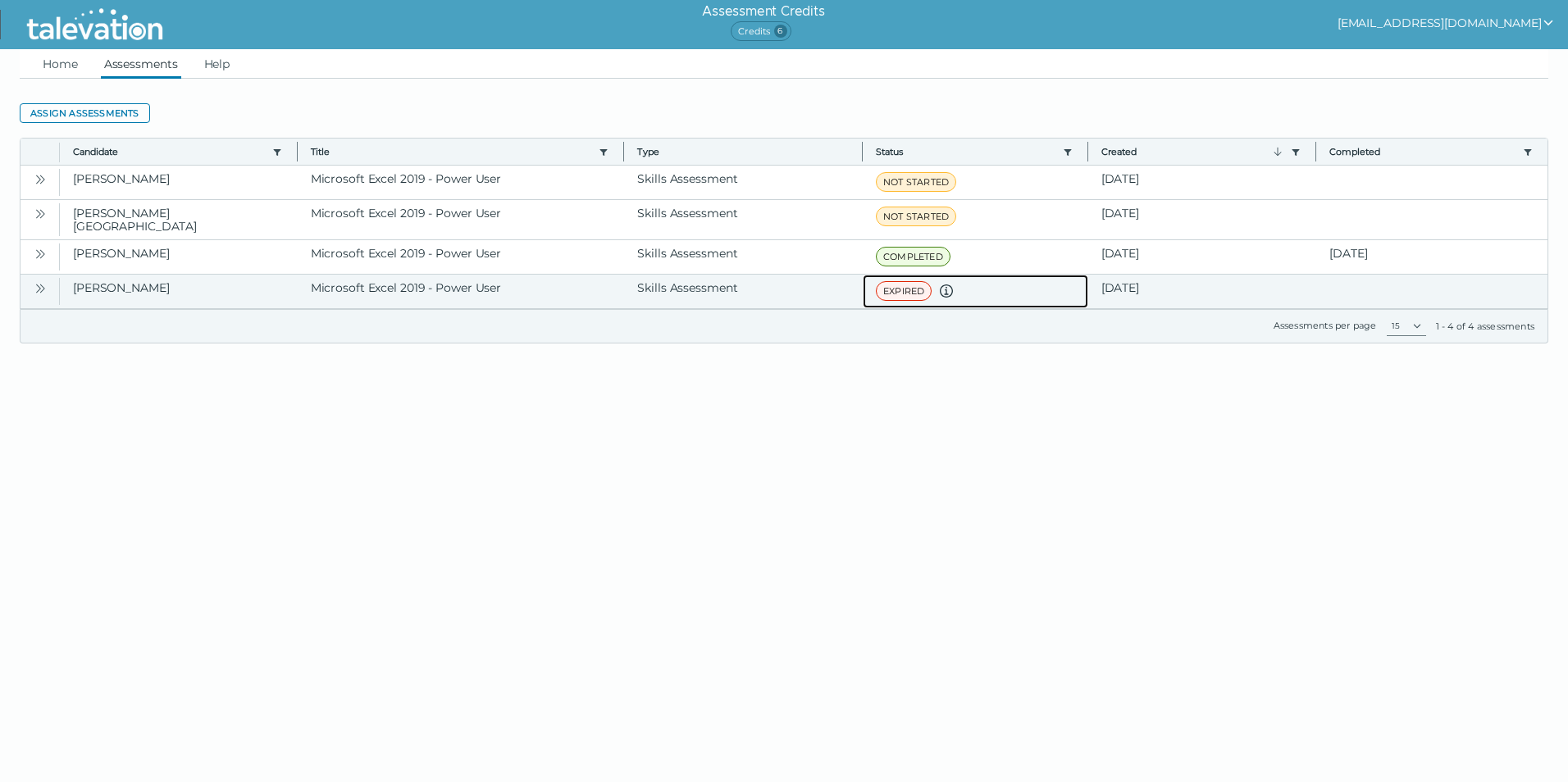
click at [893, 285] on span "EXPIRED" at bounding box center [903, 292] width 56 height 20
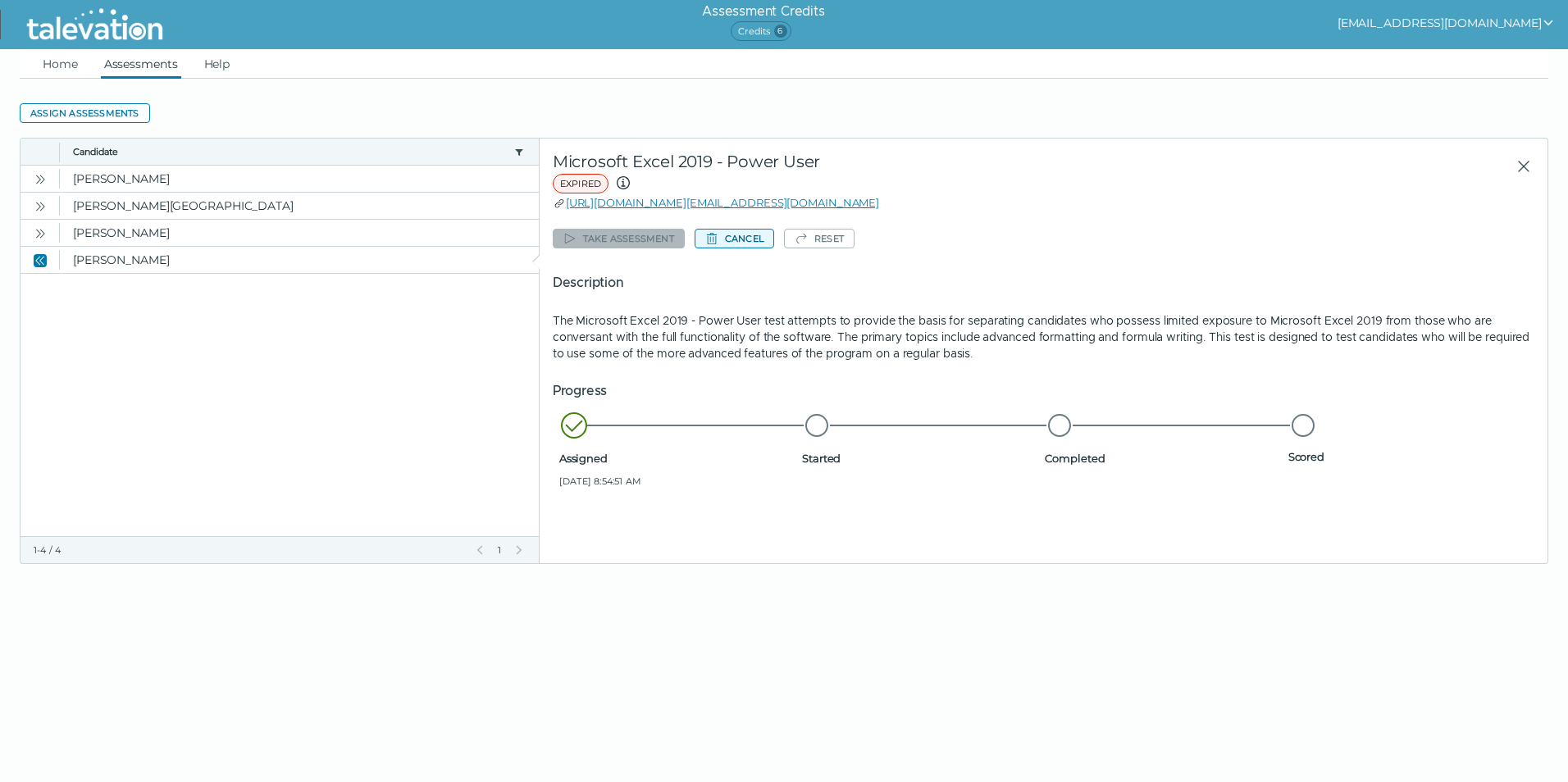
click at [731, 243] on button "Cancel" at bounding box center [734, 239] width 79 height 20
